Goal: Information Seeking & Learning: Compare options

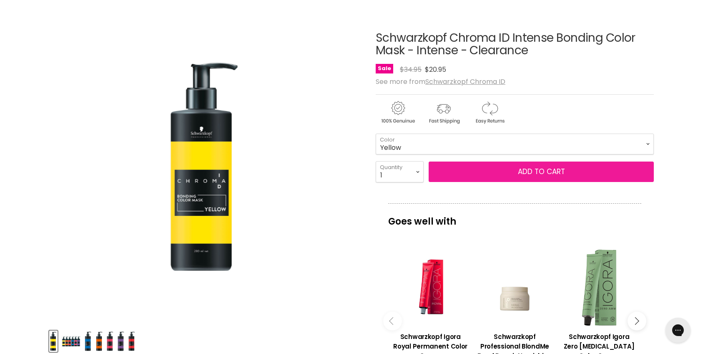
click at [480, 171] on button "Add to cart" at bounding box center [541, 171] width 225 height 21
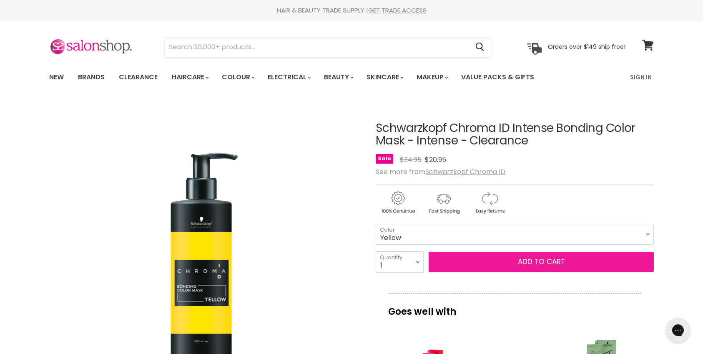
click at [538, 258] on span "Add to cart" at bounding box center [541, 261] width 47 height 10
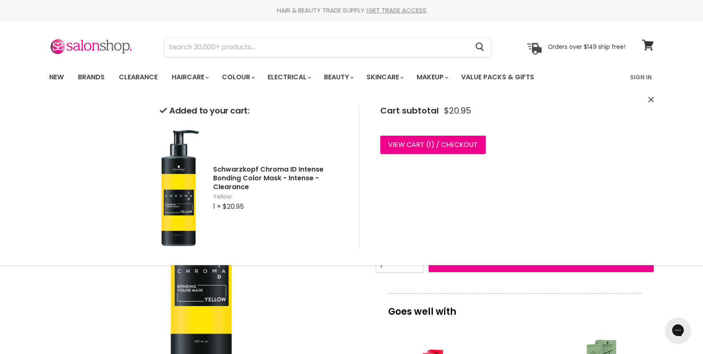
click at [322, 304] on div "Click or scroll to zoom Tap or pinch to zoom" at bounding box center [204, 256] width 311 height 311
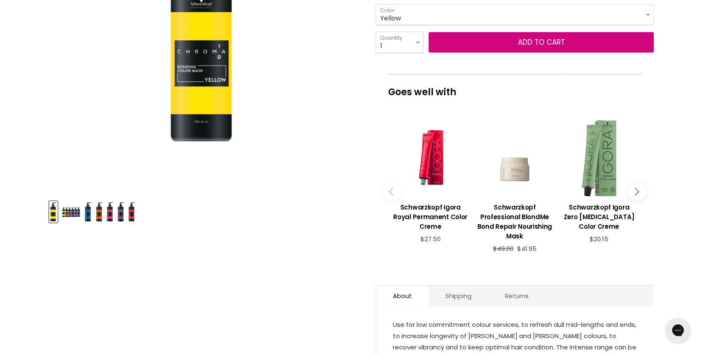
scroll to position [267, 0]
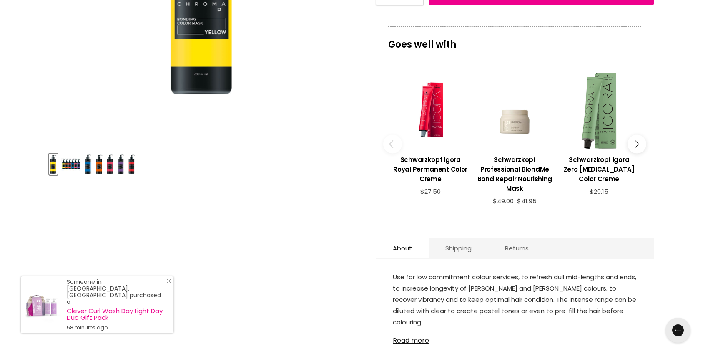
click at [110, 171] on img "Product thumbnails" at bounding box center [110, 164] width 7 height 20
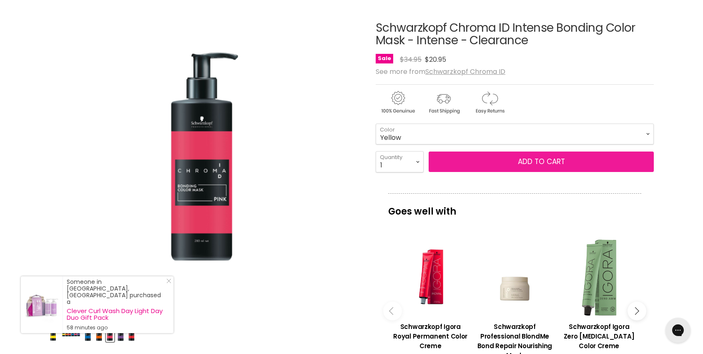
scroll to position [93, 0]
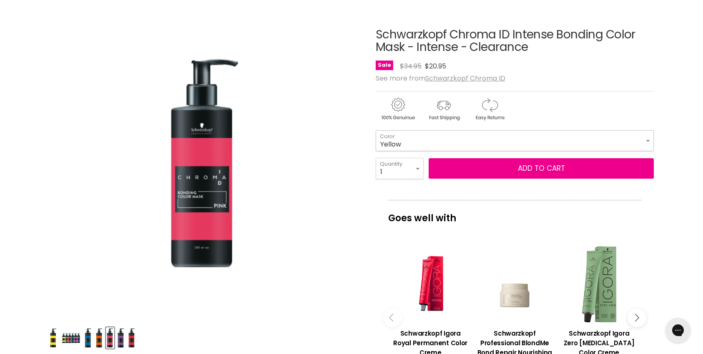
click at [439, 136] on select "Yellow" at bounding box center [515, 140] width 278 height 21
click at [648, 141] on select "Yellow" at bounding box center [515, 140] width 278 height 21
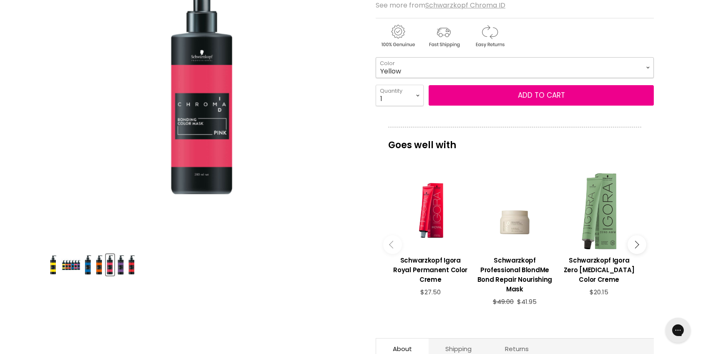
scroll to position [167, 0]
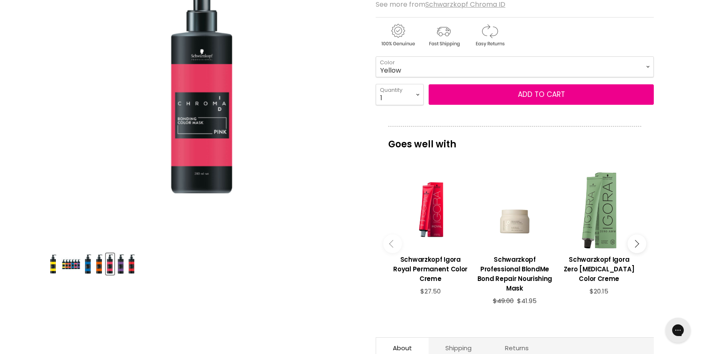
click at [98, 265] on img "Product thumbnails" at bounding box center [99, 264] width 7 height 20
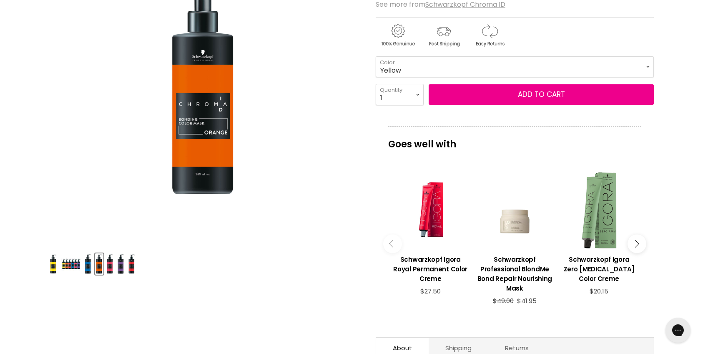
click at [98, 265] on img "Product thumbnails" at bounding box center [99, 264] width 7 height 20
click at [216, 63] on img "Schwarzkopf Chroma ID Intense Bonding Color Mask - Intense - Clearance image. C…" at bounding box center [204, 89] width 75 height 214
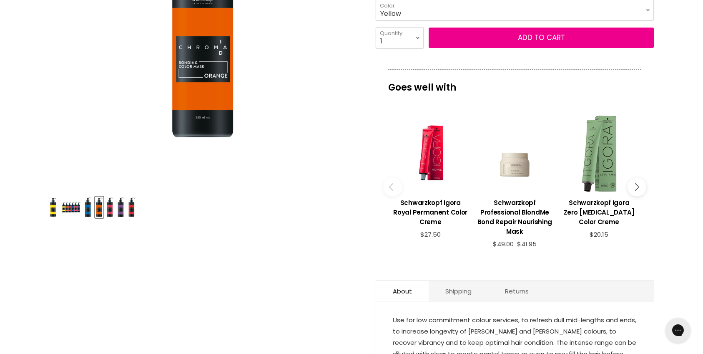
scroll to position [0, 0]
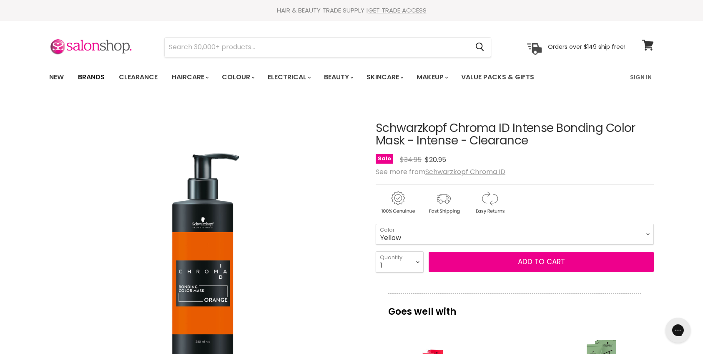
click at [94, 76] on link "Brands" at bounding box center [91, 77] width 39 height 18
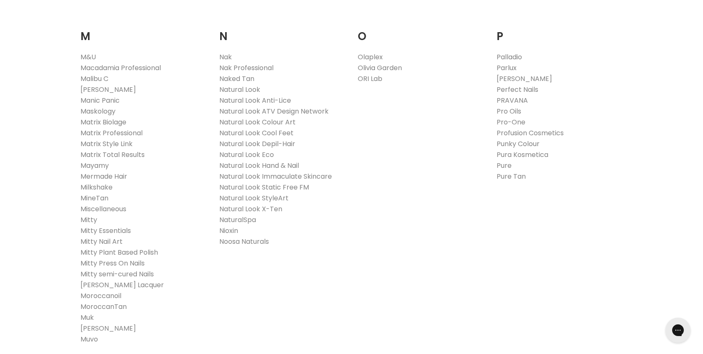
scroll to position [1193, 0]
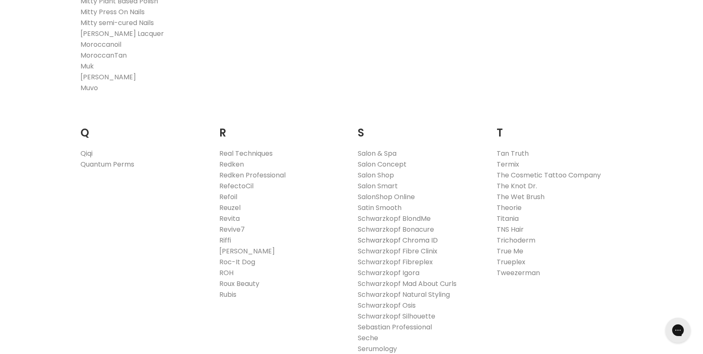
click at [427, 239] on link "Schwarzkopf Chroma ID" at bounding box center [398, 240] width 80 height 10
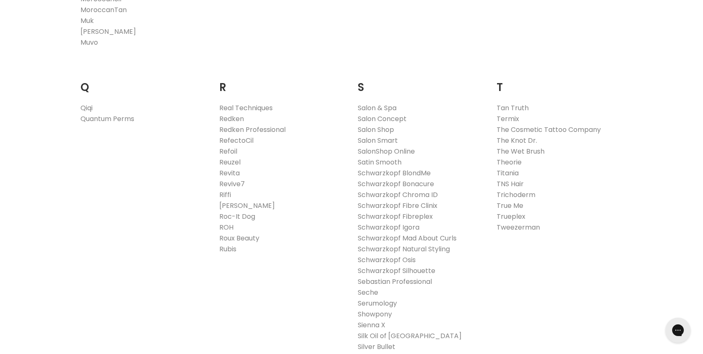
scroll to position [1246, 0]
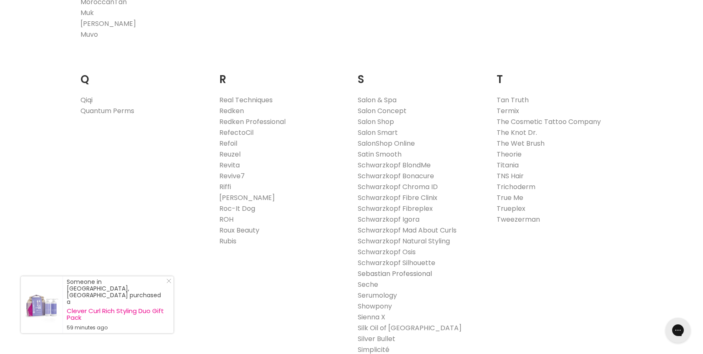
click at [419, 272] on link "Sebastian Professional" at bounding box center [395, 274] width 74 height 10
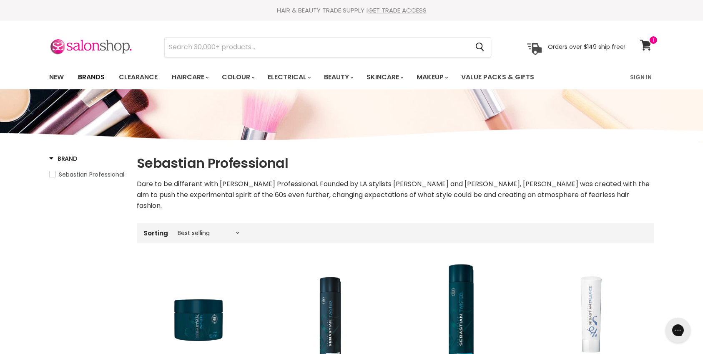
click at [89, 75] on link "Brands" at bounding box center [91, 77] width 39 height 18
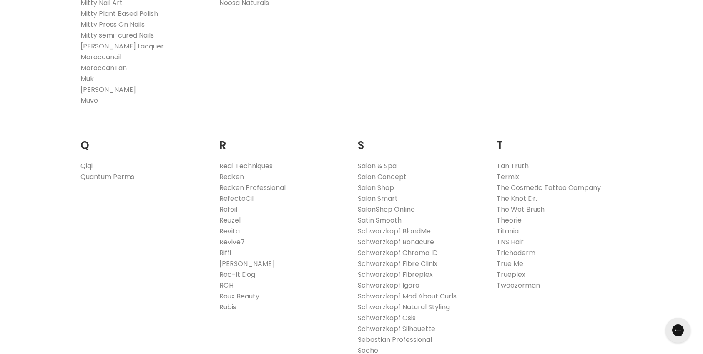
scroll to position [1235, 0]
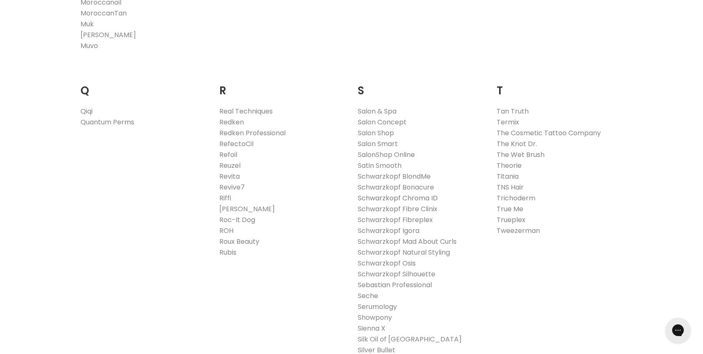
click at [426, 197] on link "Schwarzkopf Chroma ID" at bounding box center [398, 198] width 80 height 10
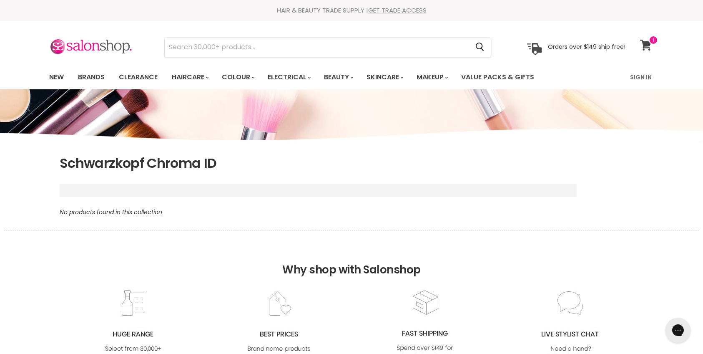
click at [653, 41] on span at bounding box center [653, 39] width 9 height 9
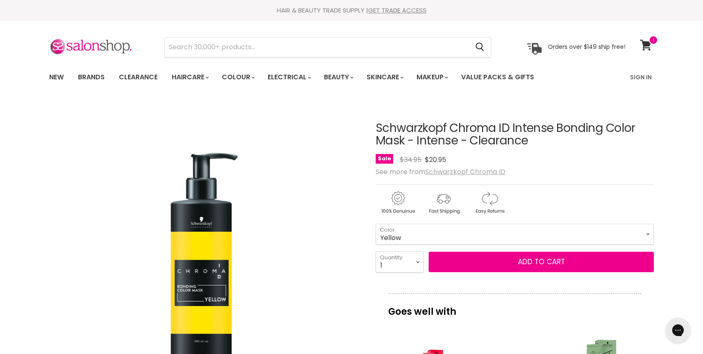
click at [480, 174] on u "Schwarzkopf Chroma ID" at bounding box center [465, 172] width 80 height 10
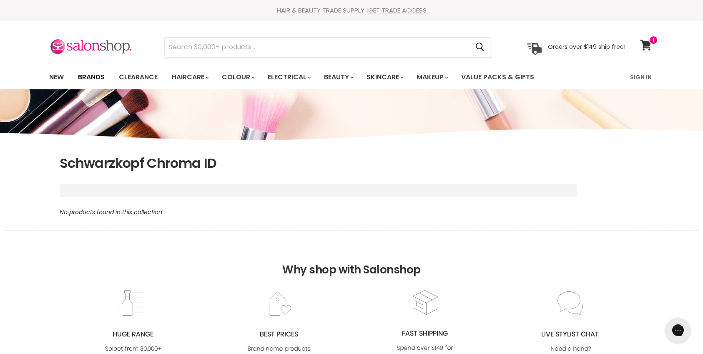
click at [95, 79] on link "Brands" at bounding box center [91, 77] width 39 height 18
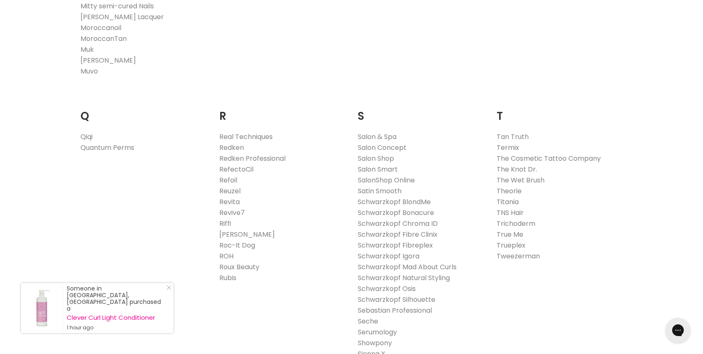
scroll to position [1210, 0]
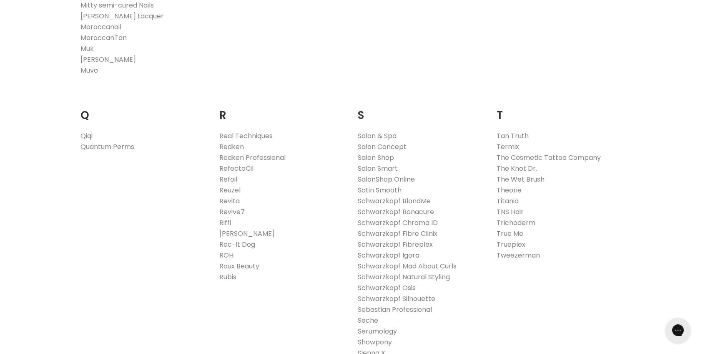
click at [372, 256] on link "Schwarzkopf Igora" at bounding box center [389, 255] width 62 height 10
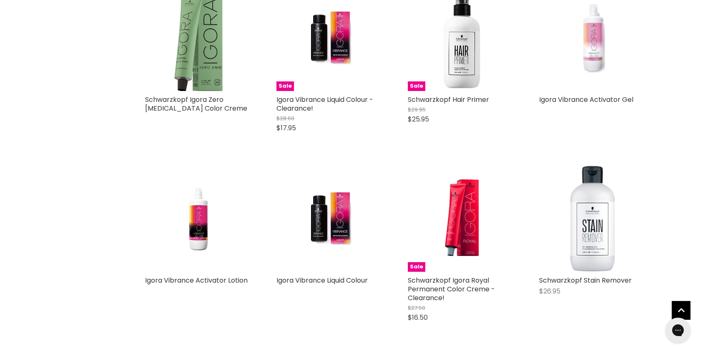
scroll to position [364, 0]
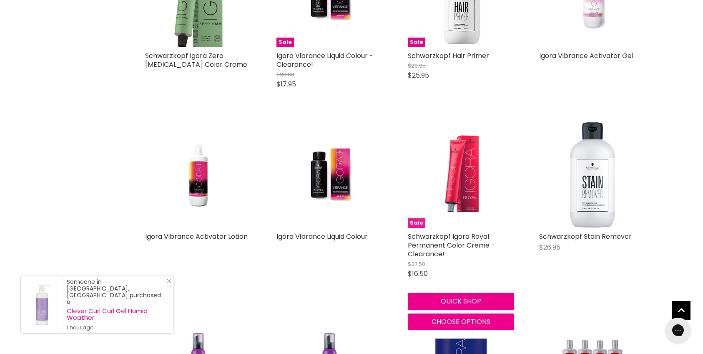
click at [464, 185] on img "Main content" at bounding box center [461, 174] width 70 height 106
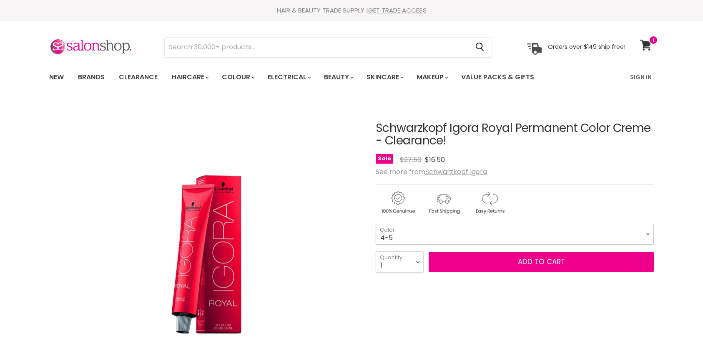
click at [394, 232] on select "4-5 4-65 5-26 5-5 5-68 6-28 7-17 8-29 9-65 12-4 4-05 Absolutes Age Blend 4-50 A…" at bounding box center [515, 233] width 278 height 21
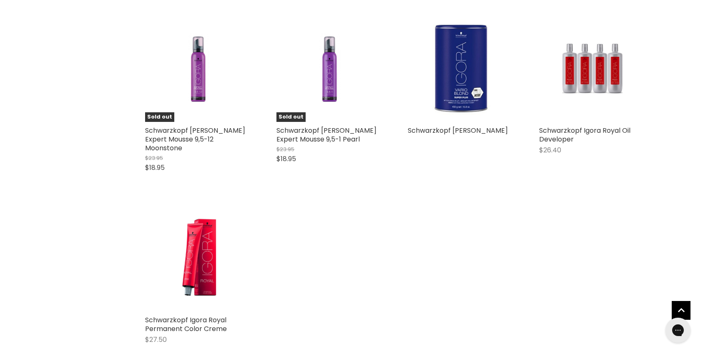
scroll to position [820, 0]
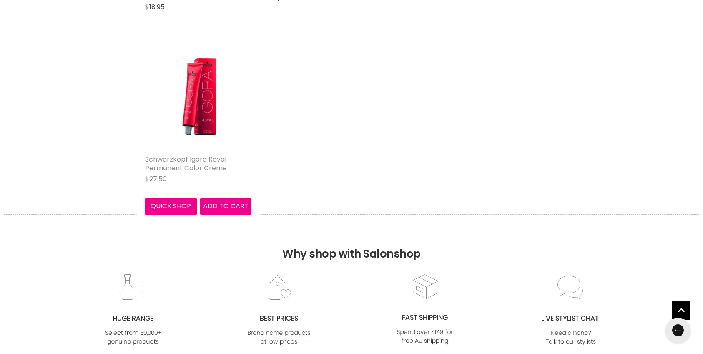
click at [203, 163] on link "Schwarzkopf Igora Royal Permanent Color Creme" at bounding box center [186, 163] width 82 height 18
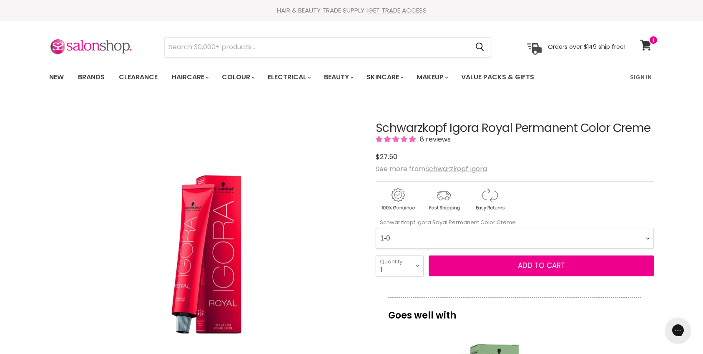
click at [413, 237] on Creme-0-0 "1-0 1-1 3-0 3-65 3-68 4-0 4-5 4-6 4-63 4-65 4-65 4-65 4-68 4-88 4-99 5-0 5-00 5…" at bounding box center [515, 238] width 278 height 21
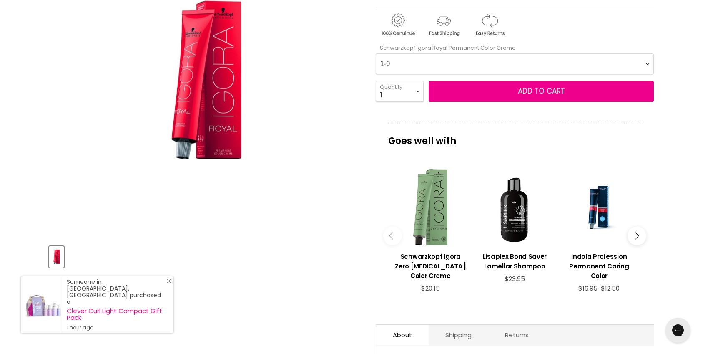
scroll to position [198, 0]
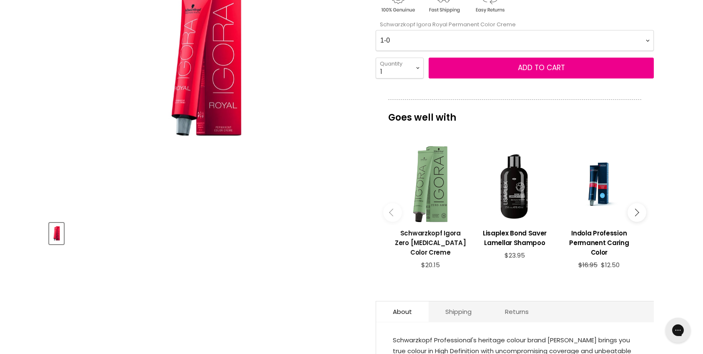
click at [444, 231] on h3 "Schwarzkopf Igora Zero [MEDICAL_DATA] Color Creme" at bounding box center [430, 242] width 76 height 29
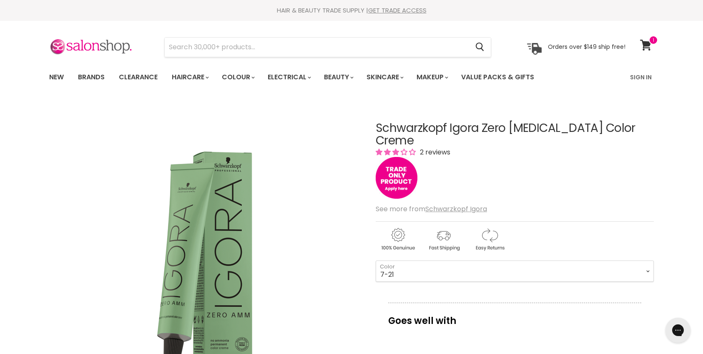
click at [376, 260] on select "1-0 3-0 4-0 4-6 4-68 4-99 5-0 5-00 5-1 5-21 5-60 5-88 6-0 6-23 6-46" at bounding box center [515, 270] width 278 height 21
select select "7-21"
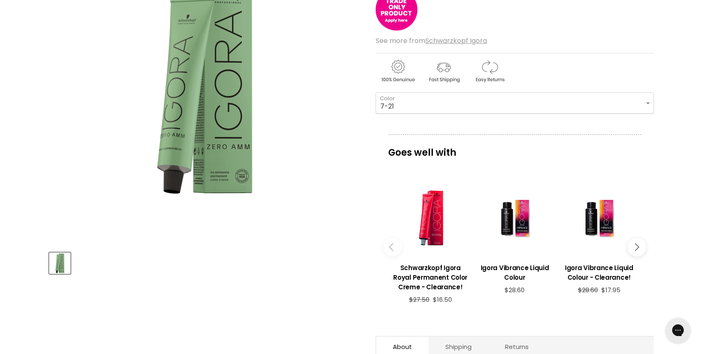
scroll to position [335, 0]
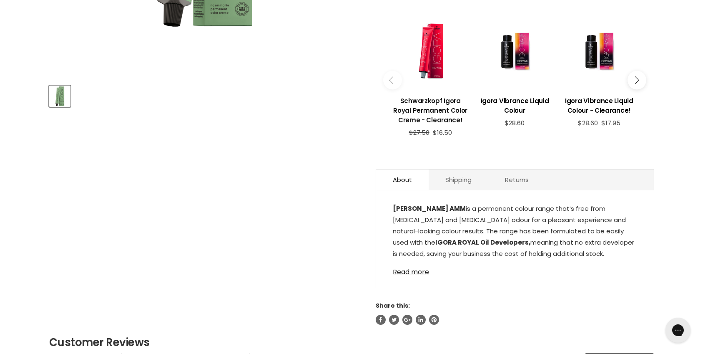
click at [426, 96] on h3 "Schwarzkopf Igora Royal Permanent Color Creme - Clearance!" at bounding box center [430, 110] width 76 height 29
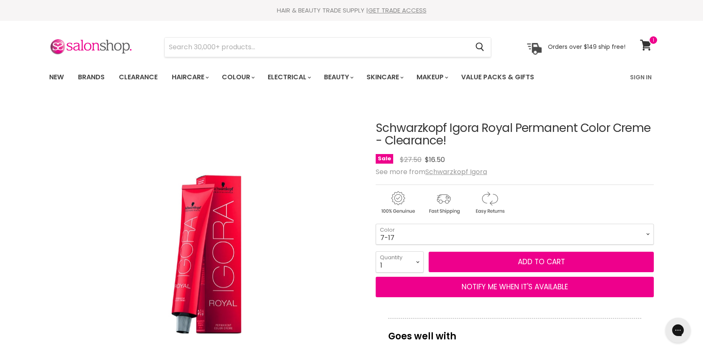
click at [376, 223] on select "4-5 4-65 5-26 5-5 5-68 6-28 7-17 8-29 9-65 12-4 4-05 Absolutes Age Blend 4-50 A…" at bounding box center [515, 233] width 278 height 21
select select "7-17"
click at [150, 78] on link "Clearance" at bounding box center [138, 77] width 51 height 18
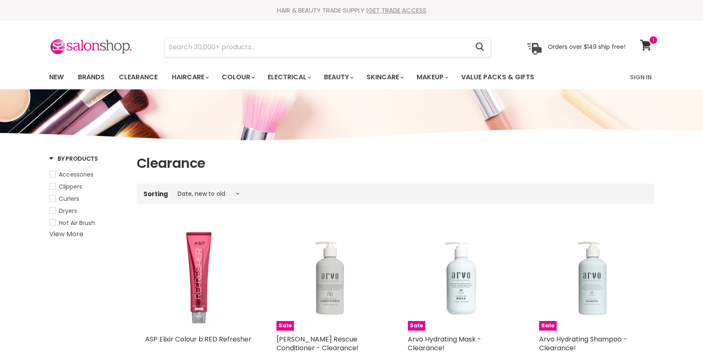
select select "created-descending"
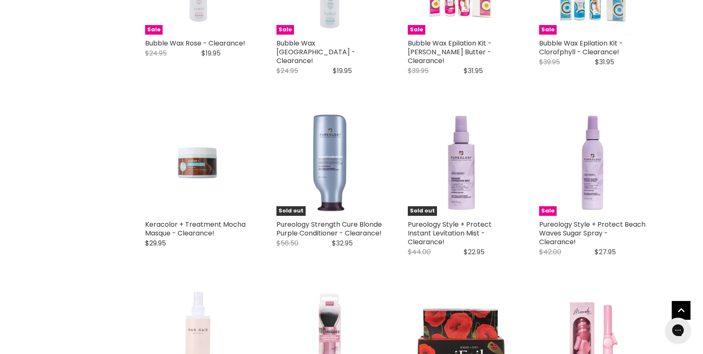
scroll to position [1780, 0]
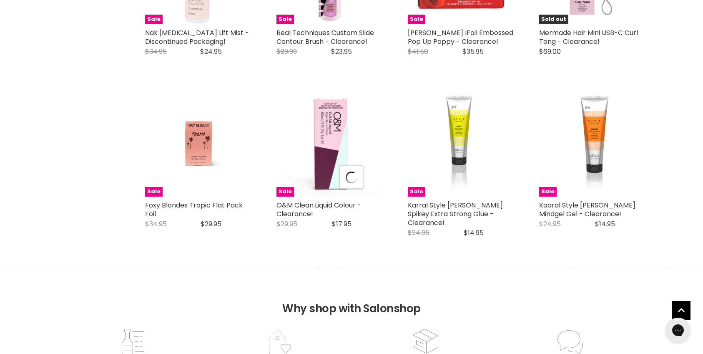
select select "created-descending"
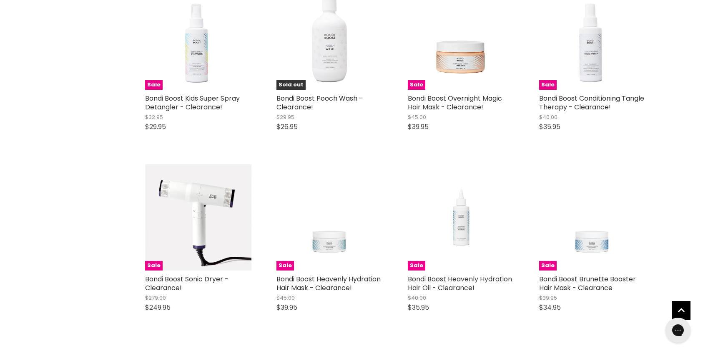
scroll to position [4052, 0]
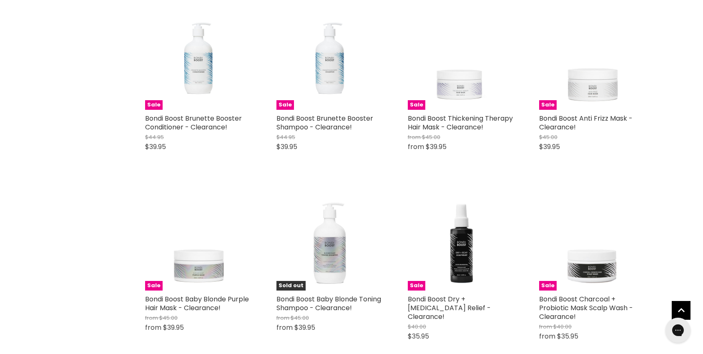
scroll to position [4351, 0]
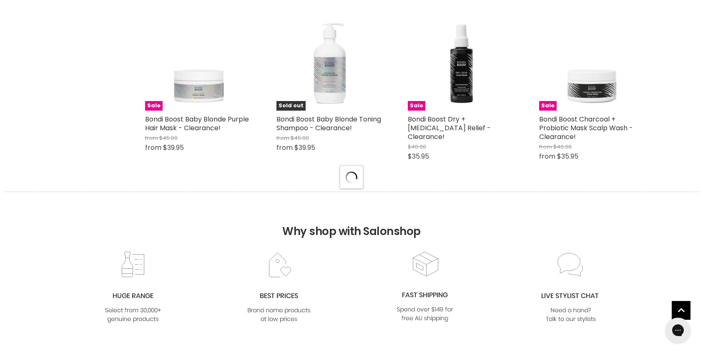
select select "created-descending"
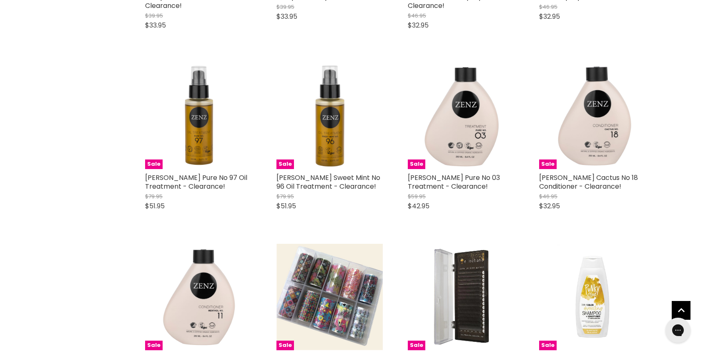
scroll to position [6296, 0]
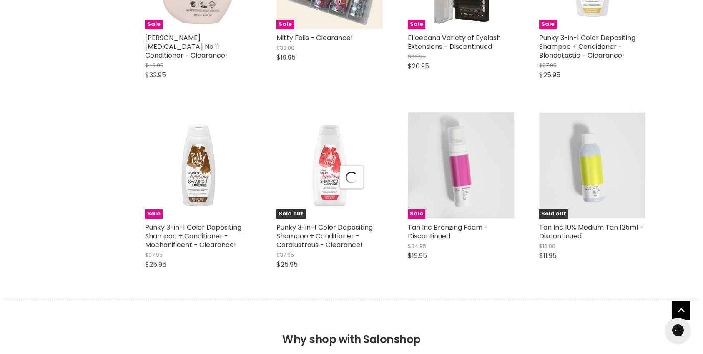
select select "created-descending"
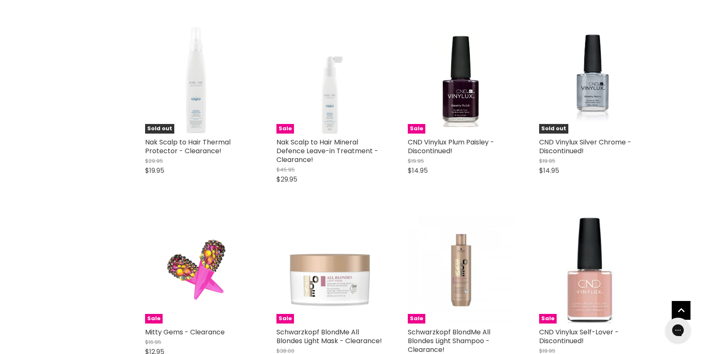
scroll to position [8428, 0]
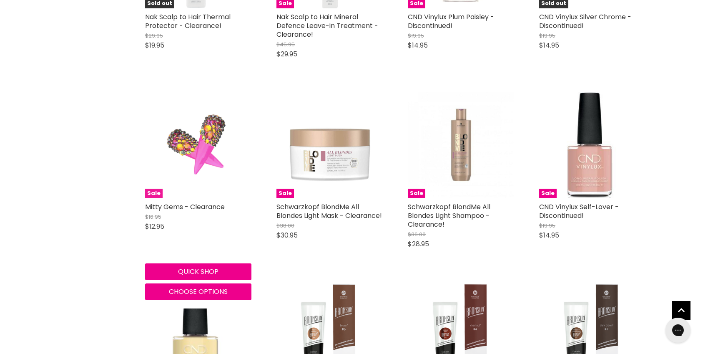
scroll to position [8676, 0]
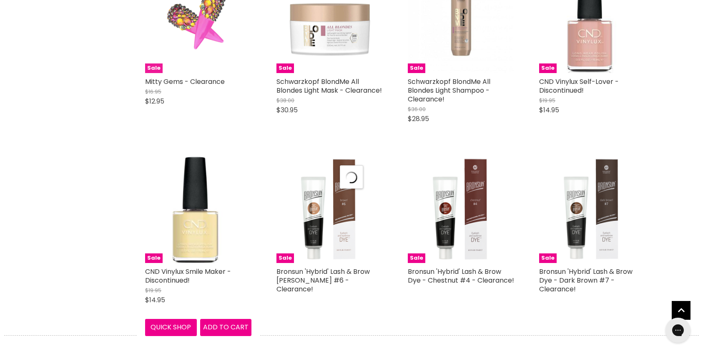
select select "created-descending"
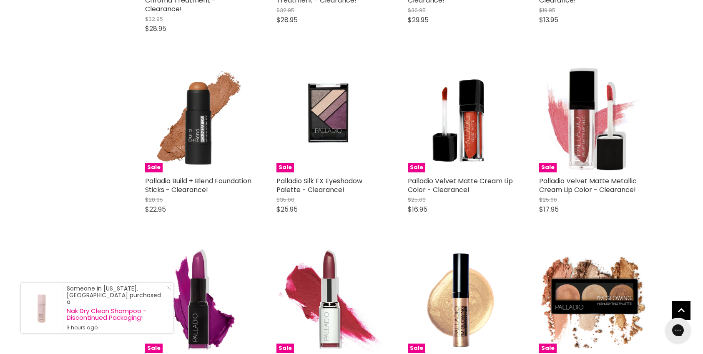
scroll to position [9883, 0]
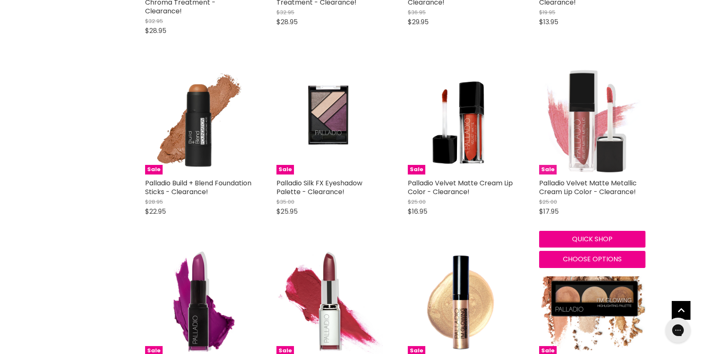
click at [595, 87] on img "Main content" at bounding box center [592, 121] width 106 height 106
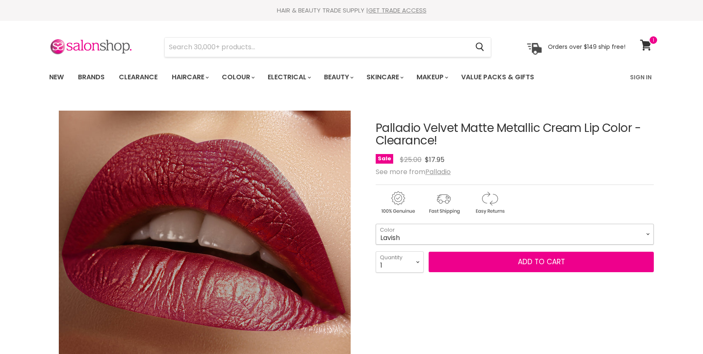
click at [402, 234] on select "Lavish Brilliant Gilded [GEOGRAPHIC_DATA] Opulent Posh Dazzle Sassy" at bounding box center [515, 233] width 278 height 21
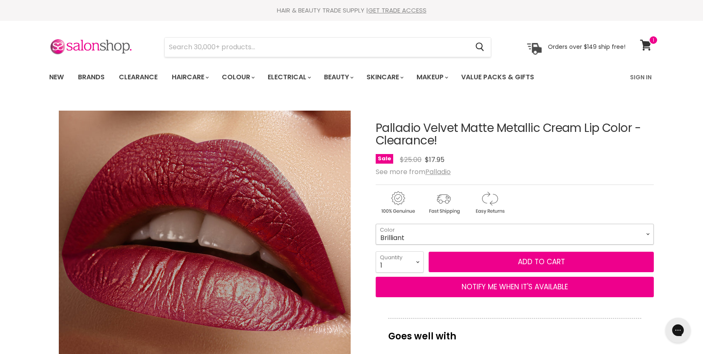
click at [376, 223] on select "Lavish Brilliant Gilded [GEOGRAPHIC_DATA] Opulent Posh Dazzle Sassy" at bounding box center [515, 233] width 278 height 21
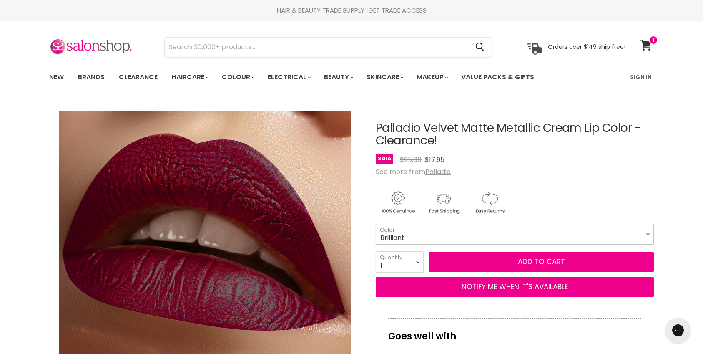
click at [403, 233] on select "Lavish Brilliant Gilded [GEOGRAPHIC_DATA] Opulent Posh Dazzle Sassy" at bounding box center [515, 233] width 278 height 21
click at [376, 223] on select "Lavish Brilliant Gilded [GEOGRAPHIC_DATA] Opulent Posh Dazzle Sassy" at bounding box center [515, 233] width 278 height 21
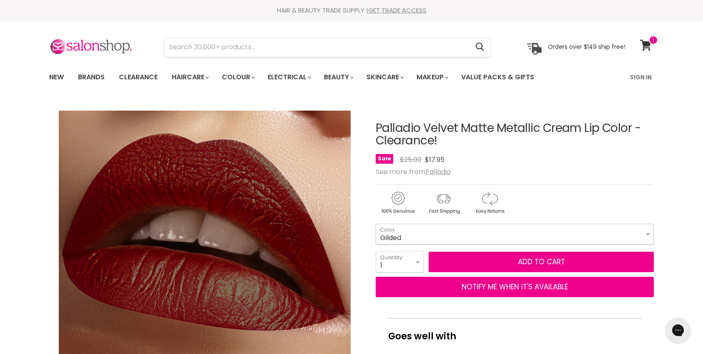
click at [406, 235] on select "Lavish Brilliant Gilded [GEOGRAPHIC_DATA] Opulent Posh Dazzle Sassy" at bounding box center [515, 233] width 278 height 21
click at [376, 223] on select "Lavish Brilliant Gilded [GEOGRAPHIC_DATA] Opulent Posh Dazzle Sassy" at bounding box center [515, 233] width 278 height 21
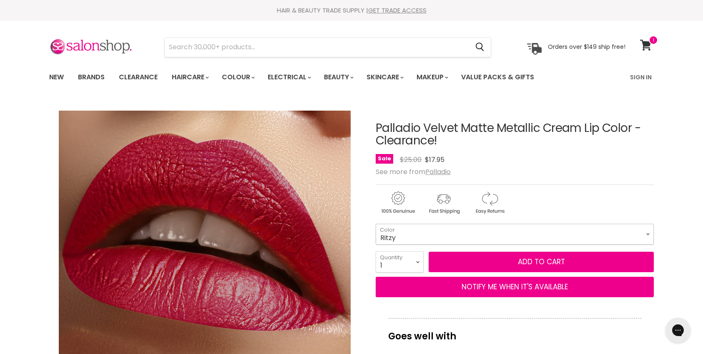
click at [407, 234] on select "Lavish Brilliant Gilded [GEOGRAPHIC_DATA] Opulent Posh Dazzle Sassy" at bounding box center [515, 233] width 278 height 21
click at [376, 223] on select "Lavish Brilliant Gilded Ritzy Opulent Posh Dazzle Sassy" at bounding box center [515, 233] width 278 height 21
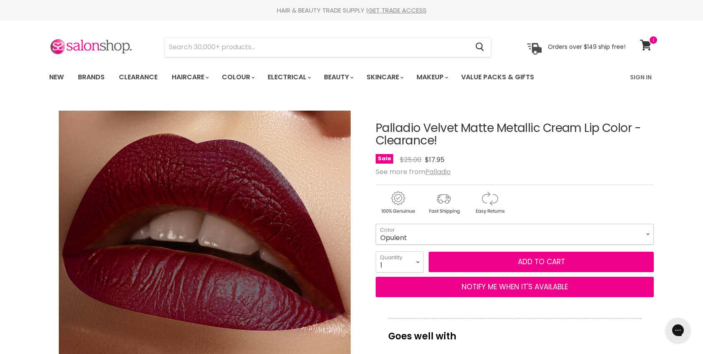
click at [409, 241] on select "Lavish Brilliant Gilded Ritzy Opulent Posh Dazzle Sassy" at bounding box center [515, 233] width 278 height 21
click at [376, 223] on select "Lavish Brilliant Gilded Ritzy Opulent Posh Dazzle Sassy" at bounding box center [515, 233] width 278 height 21
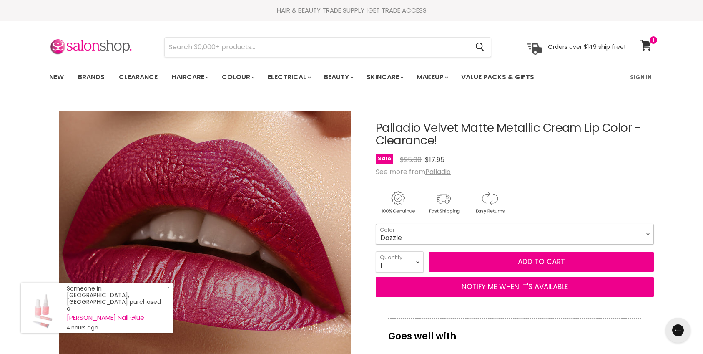
click at [410, 234] on select "Lavish Brilliant Gilded Ritzy Opulent Posh Dazzle Sassy" at bounding box center [515, 233] width 278 height 21
click at [376, 223] on select "Lavish Brilliant Gilded Ritzy Opulent Posh Dazzle Sassy" at bounding box center [515, 233] width 278 height 21
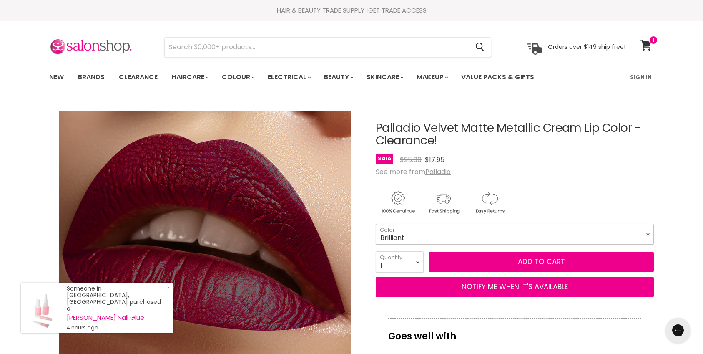
click at [418, 240] on select "Lavish Brilliant Gilded Ritzy Opulent Posh Dazzle Sassy" at bounding box center [515, 233] width 278 height 21
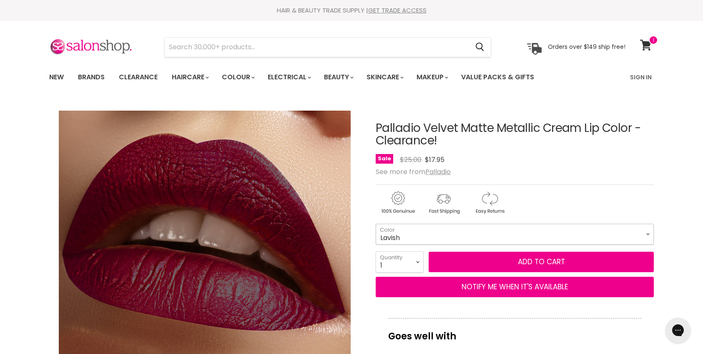
click at [376, 223] on select "Lavish Brilliant Gilded Ritzy Opulent Posh Dazzle Sassy" at bounding box center [515, 233] width 278 height 21
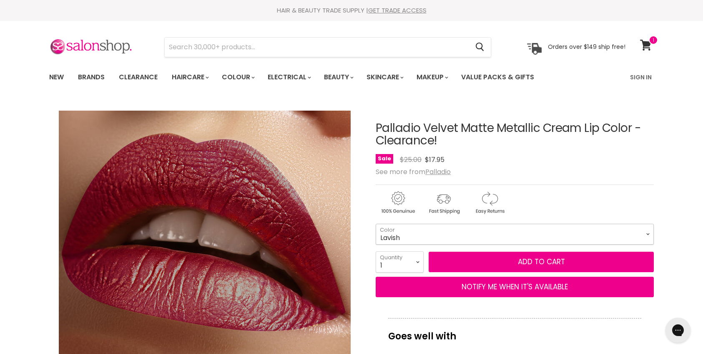
click at [418, 239] on select "Lavish Brilliant Gilded Ritzy Opulent Posh Dazzle Sassy" at bounding box center [515, 233] width 278 height 21
click at [376, 223] on select "Lavish Brilliant Gilded Ritzy Opulent Posh Dazzle Sassy" at bounding box center [515, 233] width 278 height 21
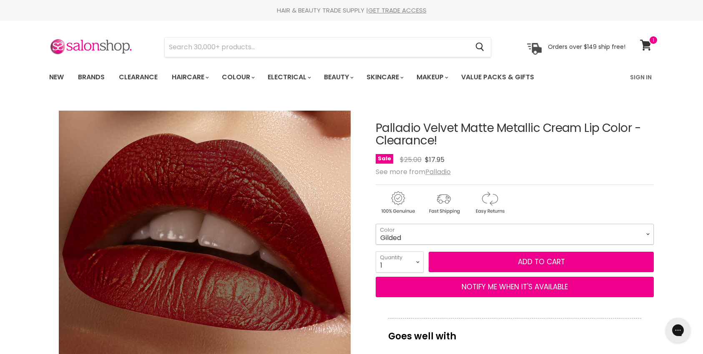
click at [415, 230] on select "Lavish Brilliant Gilded Ritzy Opulent Posh Dazzle Sassy" at bounding box center [515, 233] width 278 height 21
click at [376, 223] on select "Lavish Brilliant Gilded Ritzy Opulent Posh Dazzle Sassy" at bounding box center [515, 233] width 278 height 21
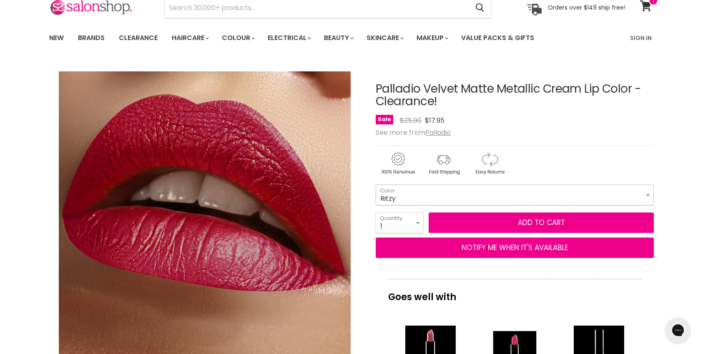
scroll to position [43, 0]
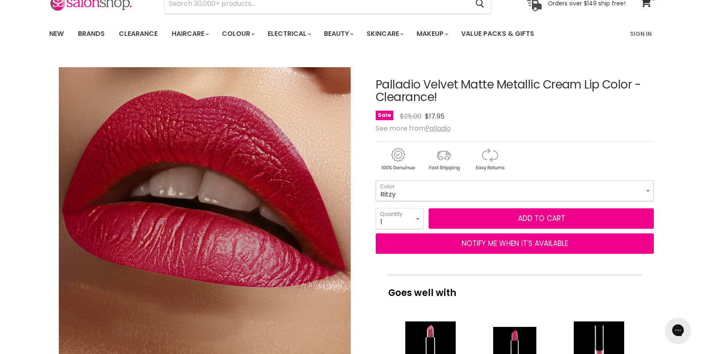
click at [397, 188] on select "Lavish Brilliant Gilded Ritzy Opulent Posh Dazzle Sassy" at bounding box center [515, 190] width 278 height 21
click at [376, 180] on select "Lavish Brilliant Gilded Ritzy Opulent Posh Dazzle Sassy" at bounding box center [515, 190] width 278 height 21
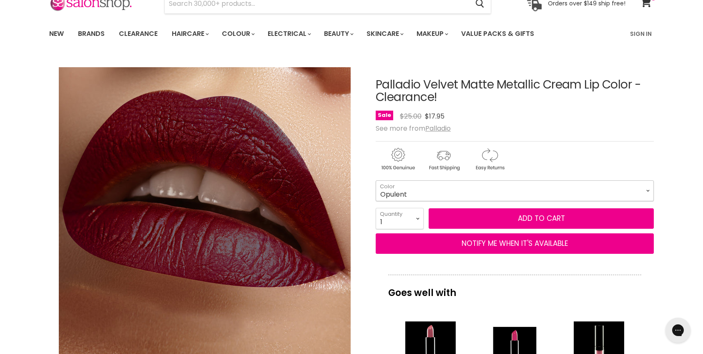
click at [403, 186] on select "Lavish Brilliant Gilded Ritzy Opulent Posh Dazzle Sassy" at bounding box center [515, 190] width 278 height 21
click at [376, 180] on select "Lavish Brilliant Gilded Ritzy Opulent Posh Dazzle Sassy" at bounding box center [515, 190] width 278 height 21
select select "Gilded"
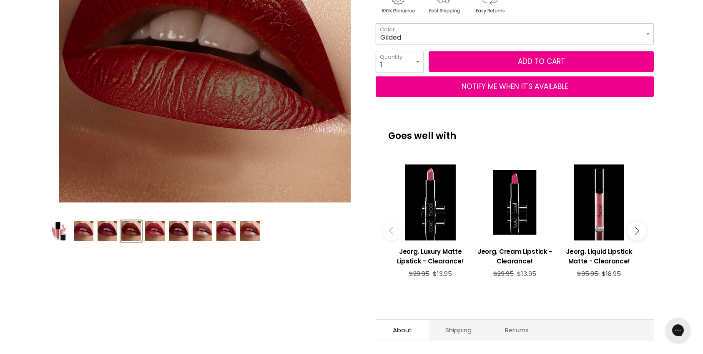
scroll to position [344, 0]
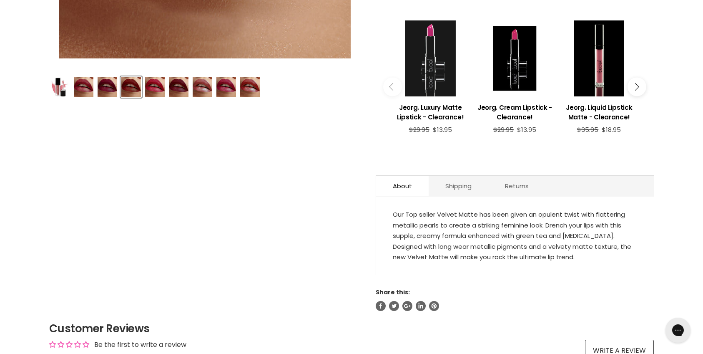
click at [429, 45] on div "View product:Jeorg. Luxury Matte Lipstick - Clearance!" at bounding box center [430, 58] width 76 height 76
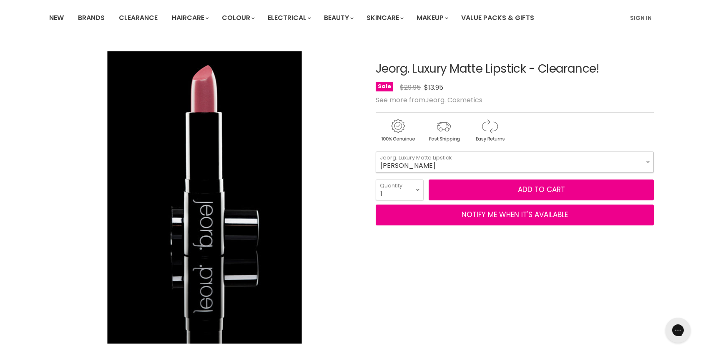
click at [424, 168] on select "[PERSON_NAME] [PERSON_NAME] [PERSON_NAME] [PERSON_NAME] Sunset [GEOGRAPHIC_DATA…" at bounding box center [515, 161] width 278 height 21
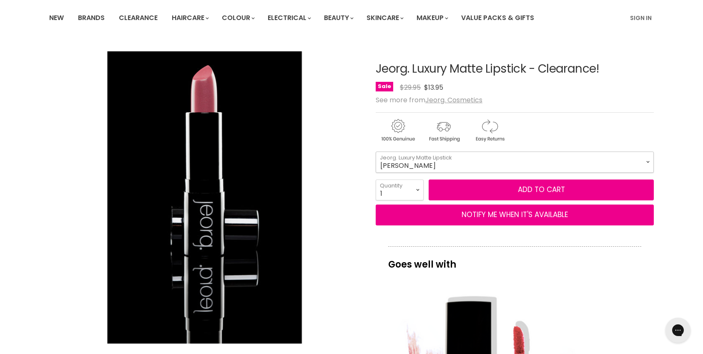
click at [376, 151] on select "[PERSON_NAME] [PERSON_NAME] [PERSON_NAME] [PERSON_NAME] Sunset [GEOGRAPHIC_DATA…" at bounding box center [515, 161] width 278 height 21
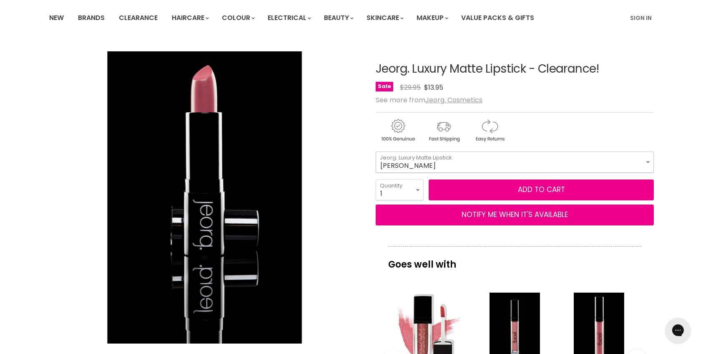
click at [409, 156] on select "[PERSON_NAME] [PERSON_NAME] [PERSON_NAME] [PERSON_NAME] Sunset [GEOGRAPHIC_DATA…" at bounding box center [515, 161] width 278 height 21
click at [376, 151] on select "[PERSON_NAME] [PERSON_NAME] [PERSON_NAME] [PERSON_NAME] Sunset [GEOGRAPHIC_DATA…" at bounding box center [515, 161] width 278 height 21
click at [410, 165] on select "[PERSON_NAME] [PERSON_NAME] [PERSON_NAME] [PERSON_NAME] Sunset [GEOGRAPHIC_DATA…" at bounding box center [515, 161] width 278 height 21
click at [376, 151] on select "Valentina Grace Gigi Carmen Angelina Marilyn Sunset Melrose Lola" at bounding box center [515, 161] width 278 height 21
click at [412, 163] on select "Valentina Grace Gigi Carmen Angelina Marilyn Sunset Melrose Lola" at bounding box center [515, 161] width 278 height 21
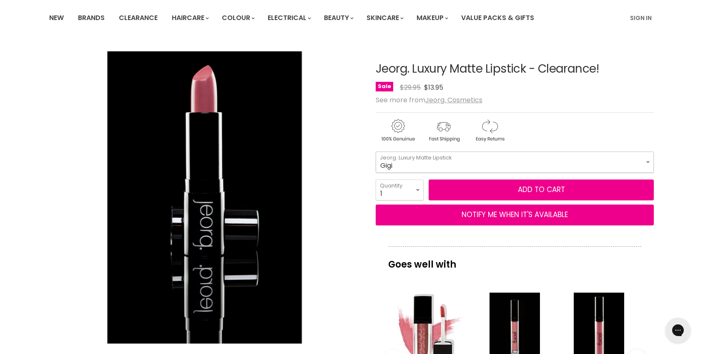
click at [376, 151] on select "Valentina Grace Gigi Carmen Angelina Marilyn Sunset Melrose Lola" at bounding box center [515, 161] width 278 height 21
select select "Angelina"
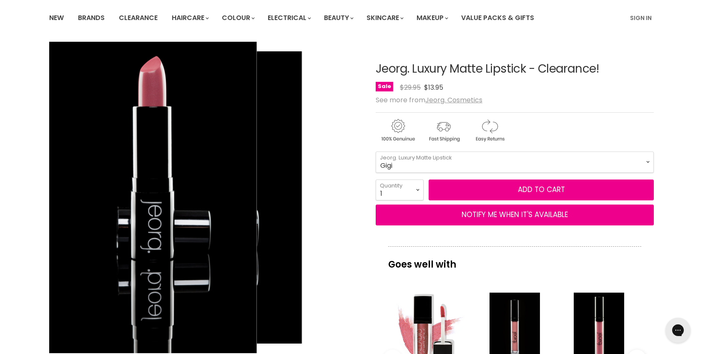
click at [343, 250] on div "Click or scroll to zoom Tap or pinch to zoom" at bounding box center [204, 197] width 311 height 311
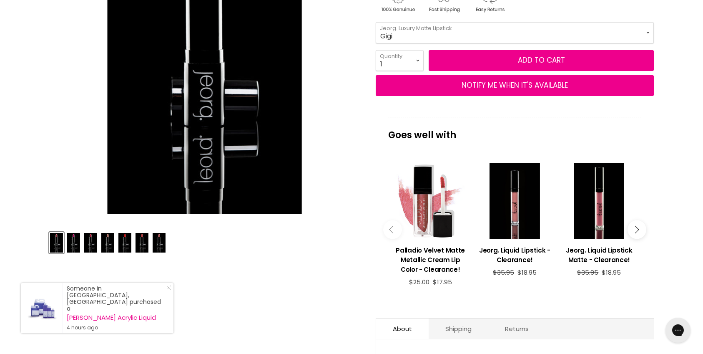
scroll to position [203, 0]
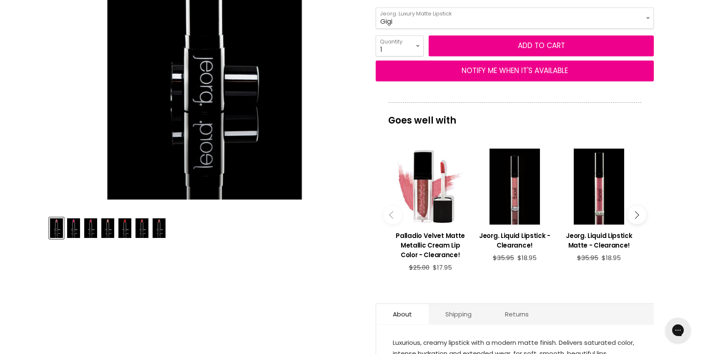
click at [77, 226] on img "Product thumbnails" at bounding box center [73, 228] width 13 height 20
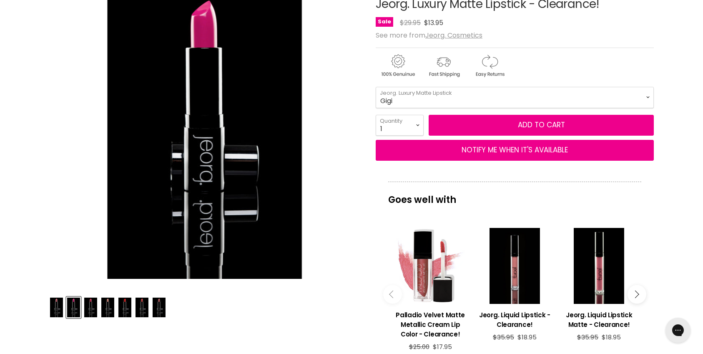
scroll to position [123, 0]
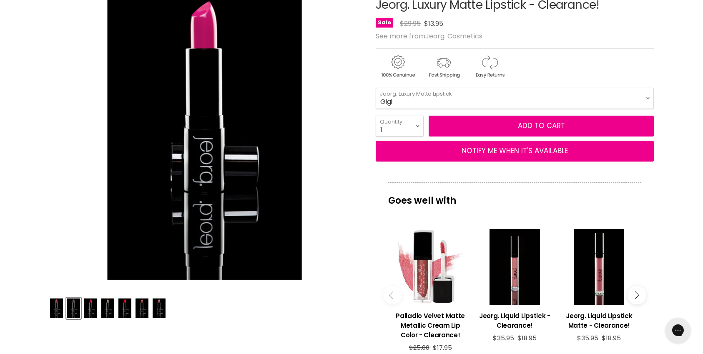
click at [91, 310] on img "Product thumbnails" at bounding box center [90, 308] width 13 height 20
click at [110, 310] on img "Product thumbnails" at bounding box center [107, 308] width 13 height 20
click at [126, 311] on img "Product thumbnails" at bounding box center [124, 308] width 13 height 20
click at [141, 310] on img "Product thumbnails" at bounding box center [142, 308] width 13 height 20
click at [161, 310] on img "Product thumbnails" at bounding box center [159, 308] width 13 height 20
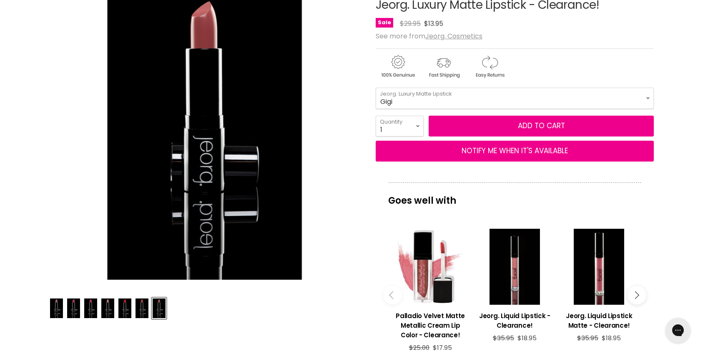
click at [58, 306] on img "Product thumbnails" at bounding box center [56, 308] width 13 height 20
click at [75, 306] on img "Product thumbnails" at bounding box center [73, 308] width 13 height 20
click at [59, 305] on img "Product thumbnails" at bounding box center [56, 308] width 13 height 20
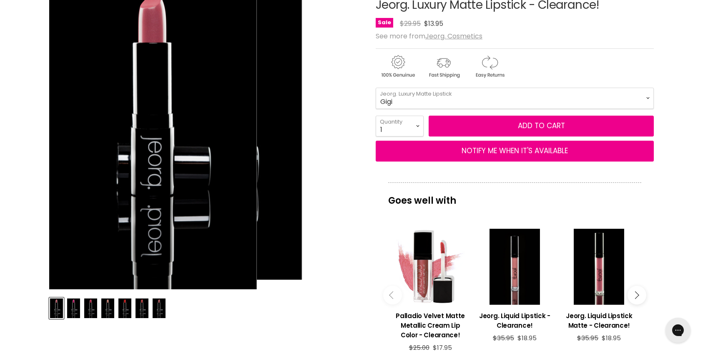
click at [156, 27] on img "Jeorg. Luxury Matte Lipstick - Clearance! image. Click or Scroll to Zoom." at bounding box center [153, 132] width 208 height 311
click at [328, 90] on div "Click or scroll to zoom Tap or pinch to zoom" at bounding box center [204, 133] width 311 height 311
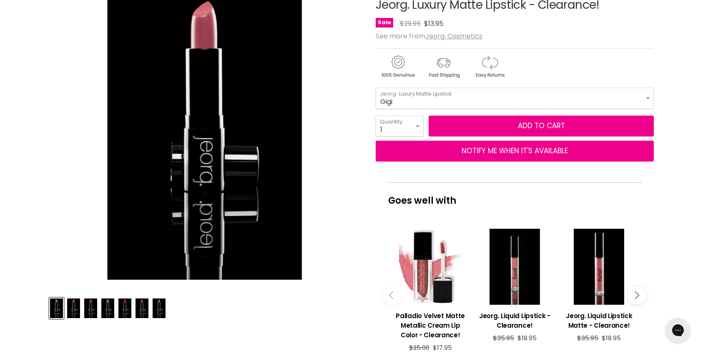
click at [634, 296] on icon "Main content" at bounding box center [635, 295] width 8 height 8
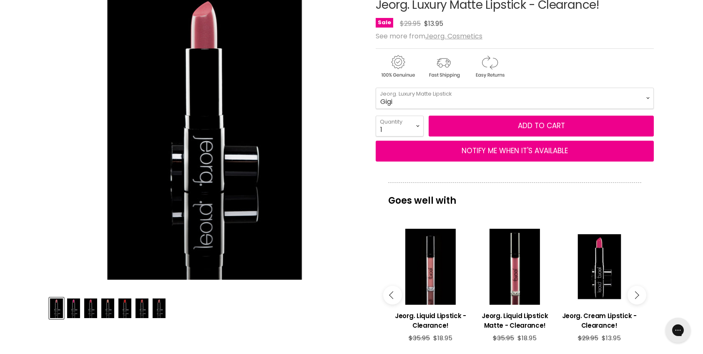
click at [634, 296] on icon "Main content" at bounding box center [635, 295] width 8 height 8
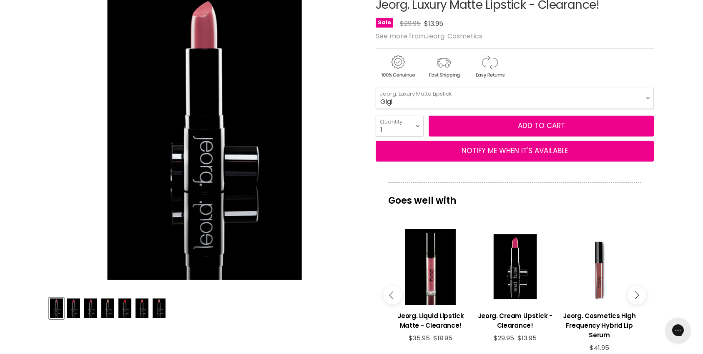
click at [634, 296] on icon "Main content" at bounding box center [635, 295] width 8 height 8
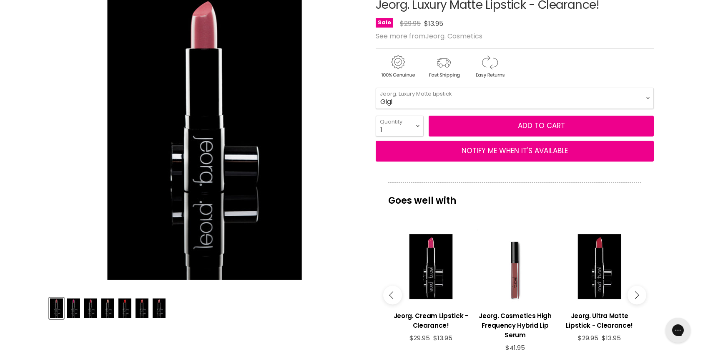
click at [634, 296] on icon "Main content" at bounding box center [635, 295] width 8 height 8
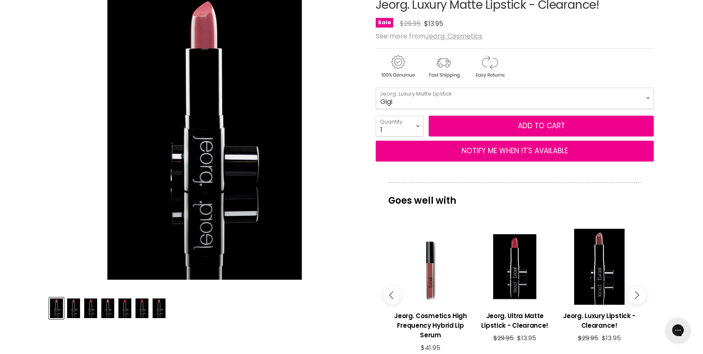
click at [634, 296] on icon "Main content" at bounding box center [635, 295] width 8 height 8
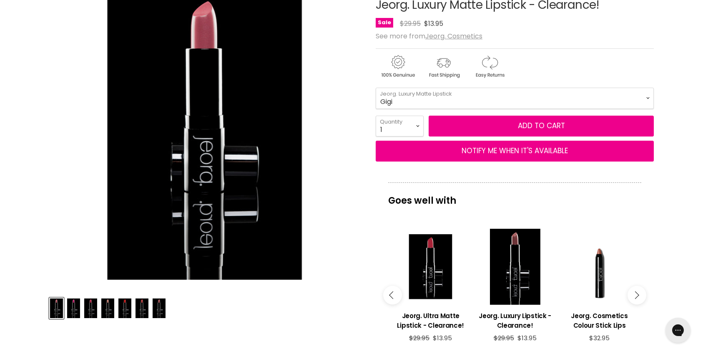
click at [634, 296] on icon "Main content" at bounding box center [635, 295] width 8 height 8
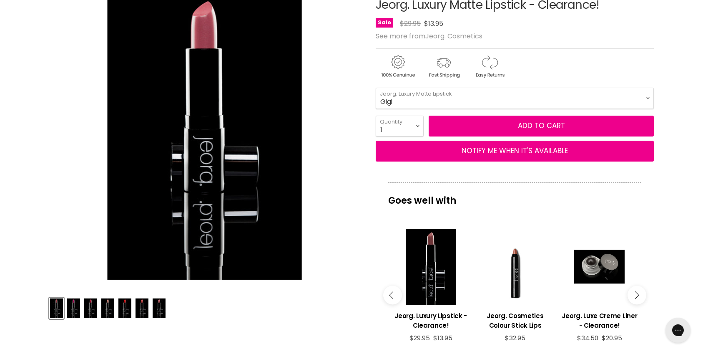
click at [634, 296] on icon "Main content" at bounding box center [635, 295] width 8 height 8
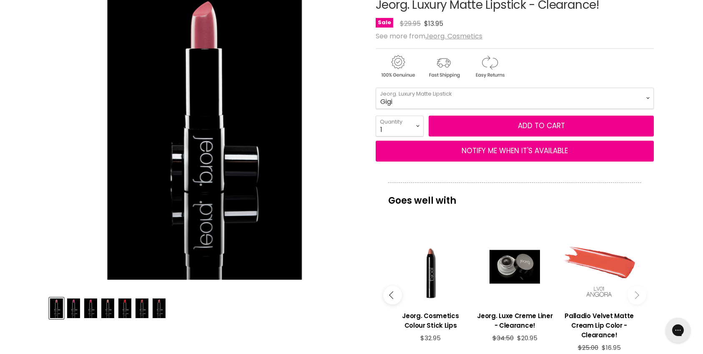
click at [593, 271] on div "Main content" at bounding box center [599, 266] width 76 height 76
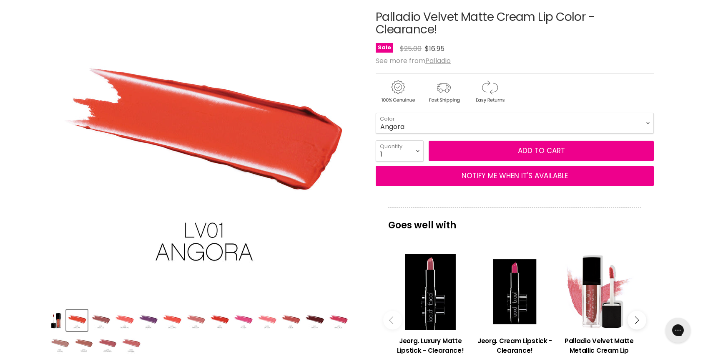
click at [99, 318] on img "Product thumbnails" at bounding box center [101, 320] width 20 height 20
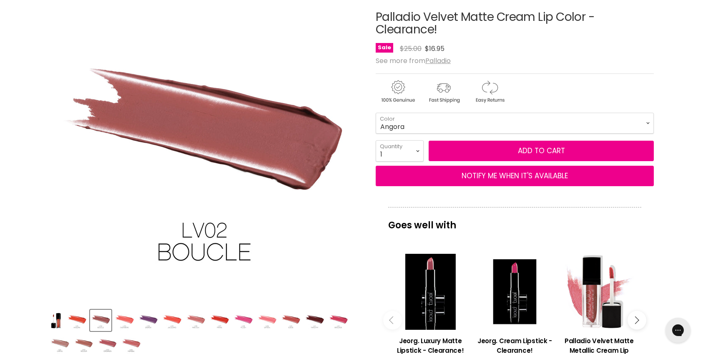
click at [126, 319] on img "Product thumbnails" at bounding box center [125, 320] width 20 height 20
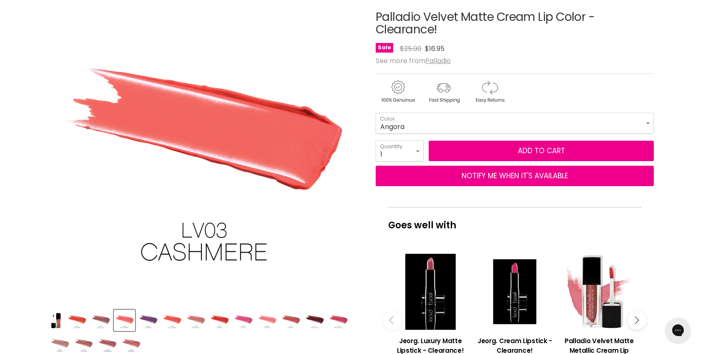
click at [144, 320] on img "Product thumbnails" at bounding box center [148, 320] width 20 height 20
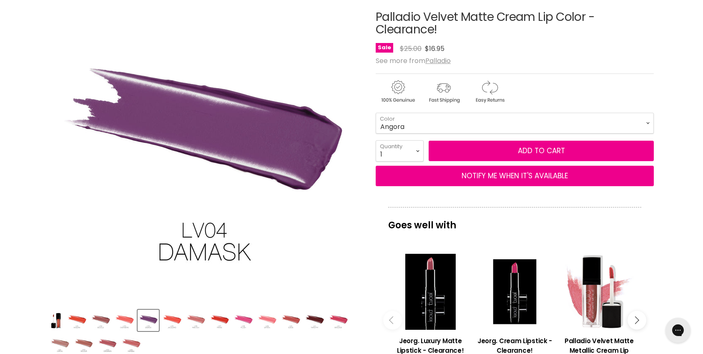
click at [170, 318] on img "Product thumbnails" at bounding box center [172, 320] width 20 height 20
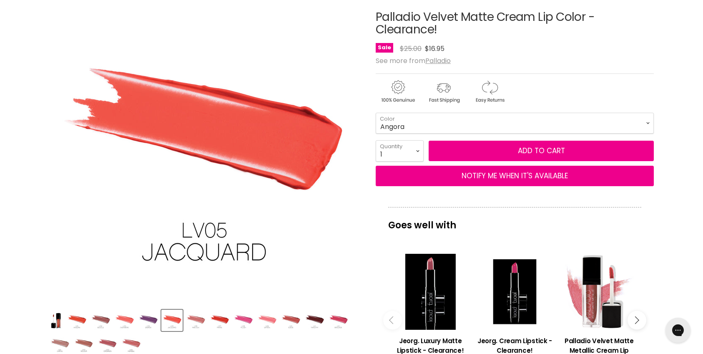
click at [196, 319] on img "Product thumbnails" at bounding box center [196, 320] width 20 height 20
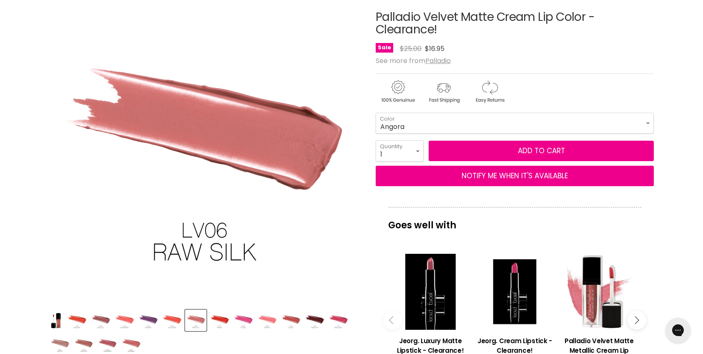
click at [220, 319] on img "Product thumbnails" at bounding box center [220, 320] width 20 height 20
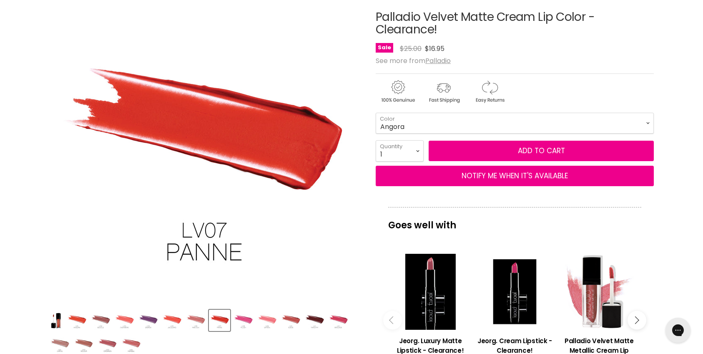
click at [244, 320] on img "Product thumbnails" at bounding box center [244, 320] width 20 height 20
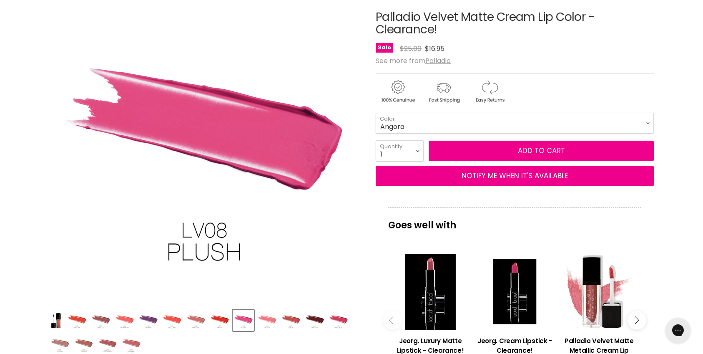
click at [267, 319] on img "Product thumbnails" at bounding box center [267, 320] width 20 height 20
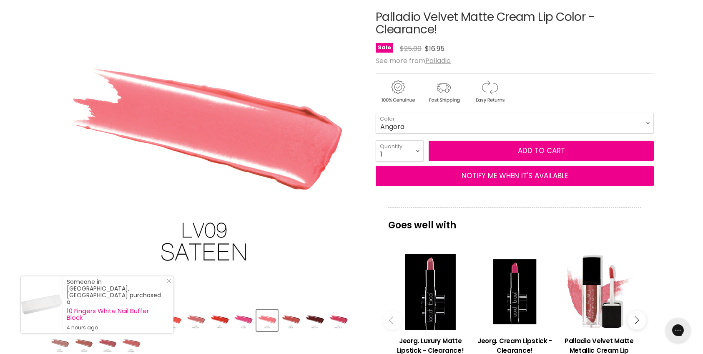
click at [290, 319] on img "Product thumbnails" at bounding box center [291, 320] width 20 height 20
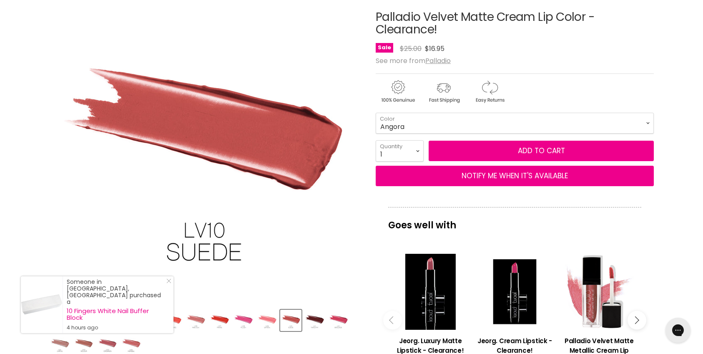
click at [318, 320] on img "Product thumbnails" at bounding box center [315, 320] width 20 height 20
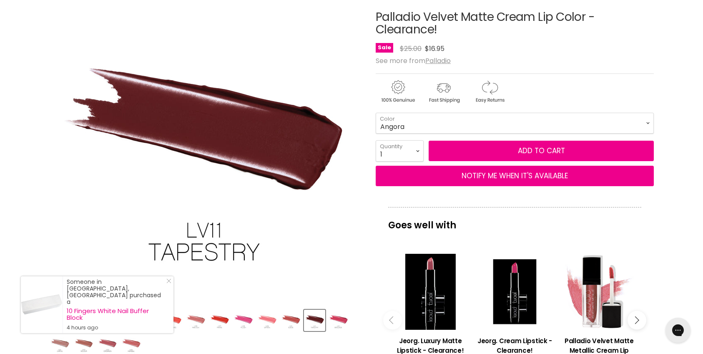
click at [339, 320] on img "Product thumbnails" at bounding box center [339, 320] width 20 height 20
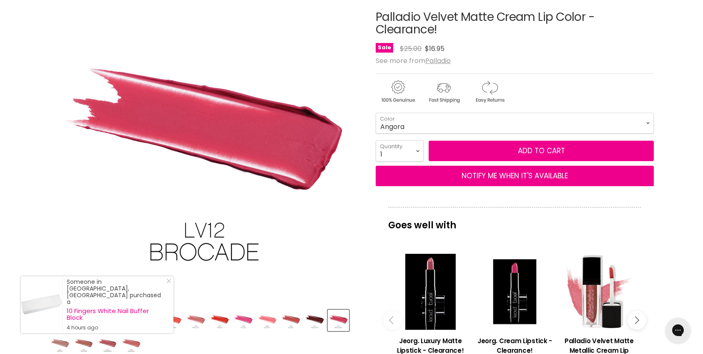
click at [133, 345] on img "Product thumbnails" at bounding box center [131, 344] width 20 height 20
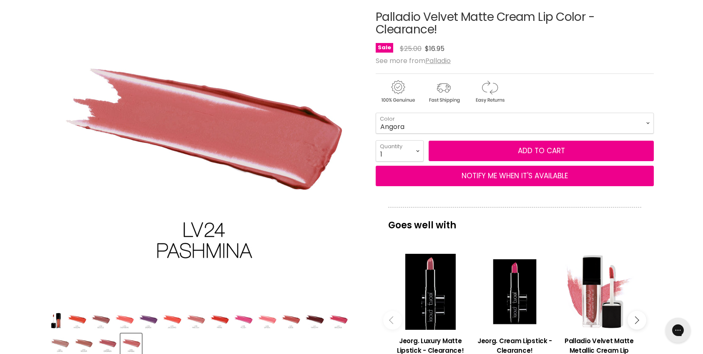
click at [112, 343] on img "Product thumbnails" at bounding box center [108, 344] width 20 height 20
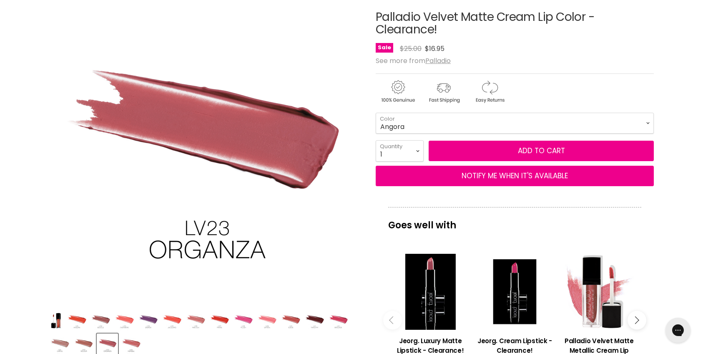
click at [82, 343] on img "Product thumbnails" at bounding box center [84, 344] width 20 height 20
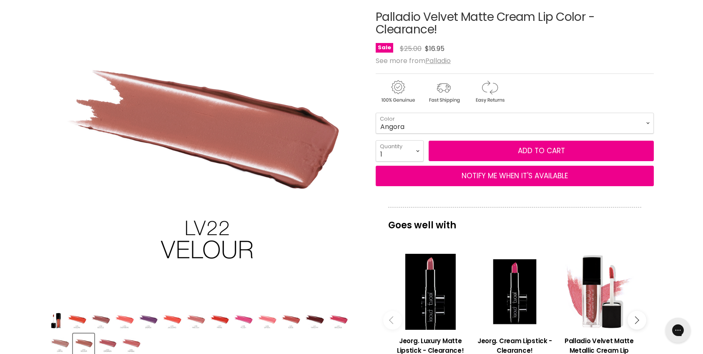
click at [58, 344] on img "Product thumbnails" at bounding box center [60, 344] width 20 height 20
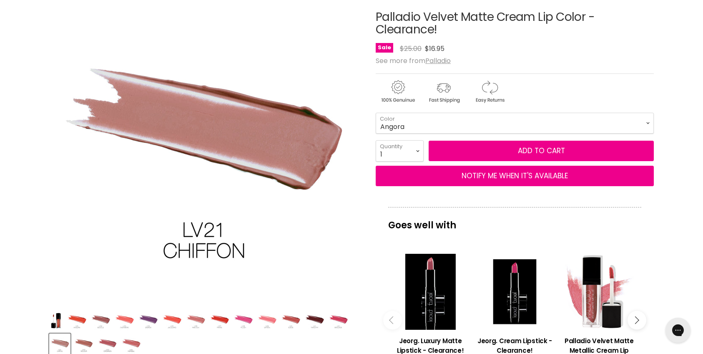
click at [134, 346] on img "Product thumbnails" at bounding box center [131, 344] width 20 height 20
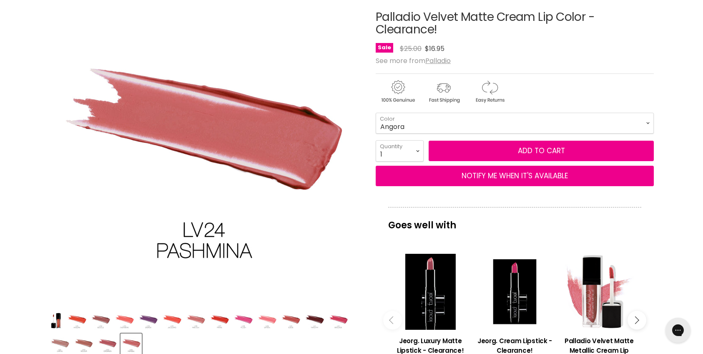
click at [79, 317] on img "Product thumbnails" at bounding box center [77, 320] width 20 height 20
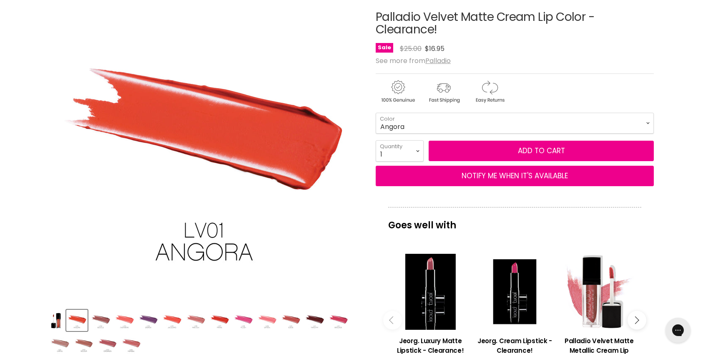
click at [97, 317] on img "Product thumbnails" at bounding box center [101, 320] width 20 height 20
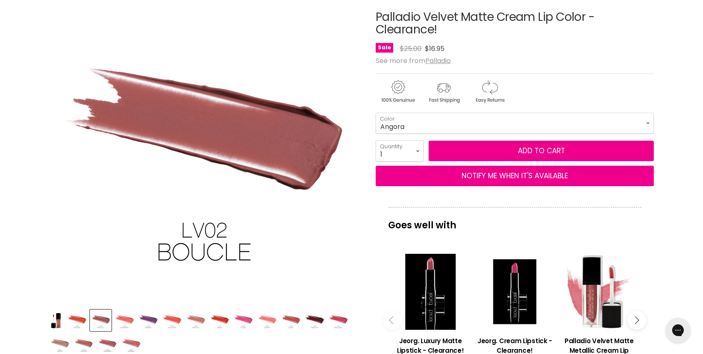
click at [120, 319] on img "Product thumbnails" at bounding box center [125, 320] width 20 height 20
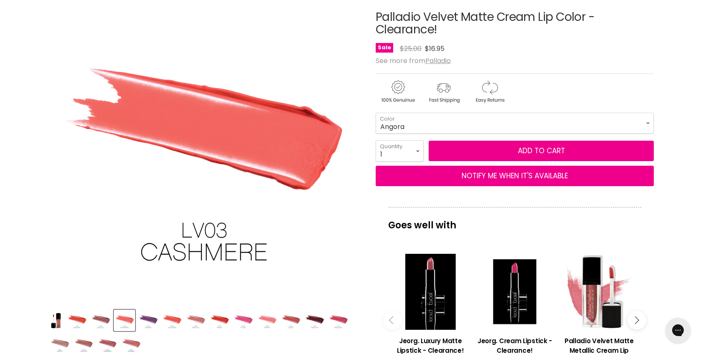
click at [151, 320] on img "Product thumbnails" at bounding box center [148, 320] width 20 height 20
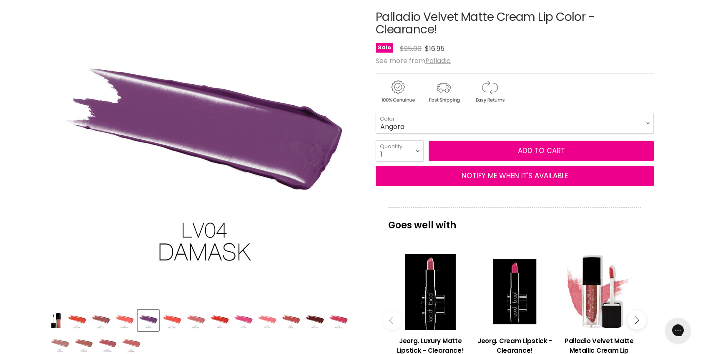
click at [169, 319] on img "Product thumbnails" at bounding box center [172, 320] width 20 height 20
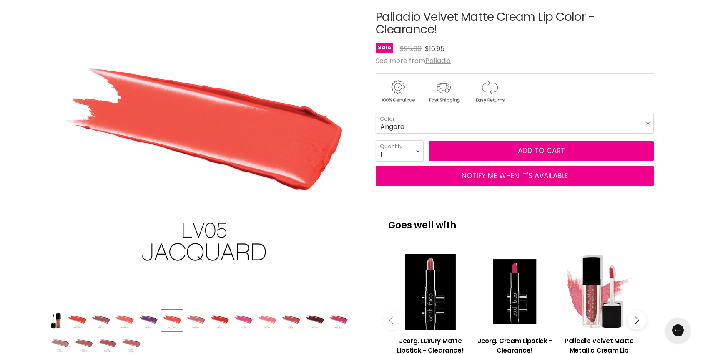
click at [189, 320] on img "Product thumbnails" at bounding box center [196, 320] width 20 height 20
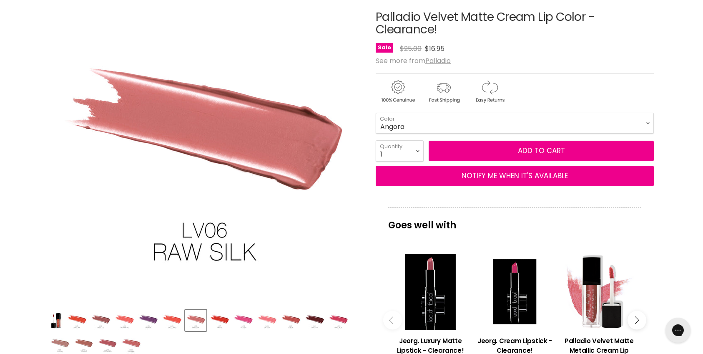
click at [215, 317] on img "Product thumbnails" at bounding box center [220, 320] width 20 height 20
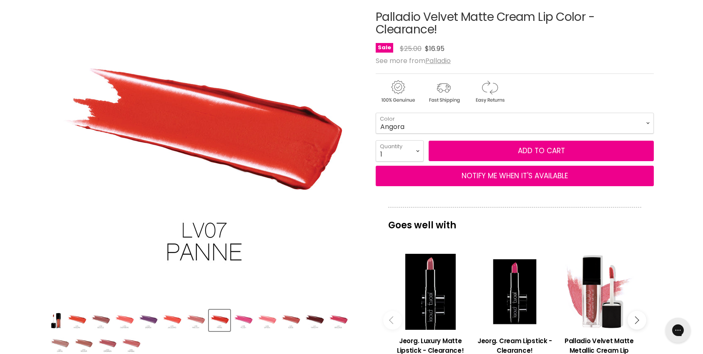
click at [251, 317] on img "Product thumbnails" at bounding box center [244, 320] width 20 height 20
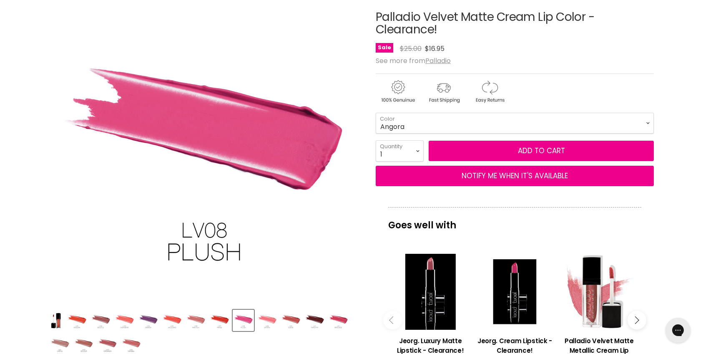
click at [266, 316] on img "Product thumbnails" at bounding box center [267, 320] width 20 height 20
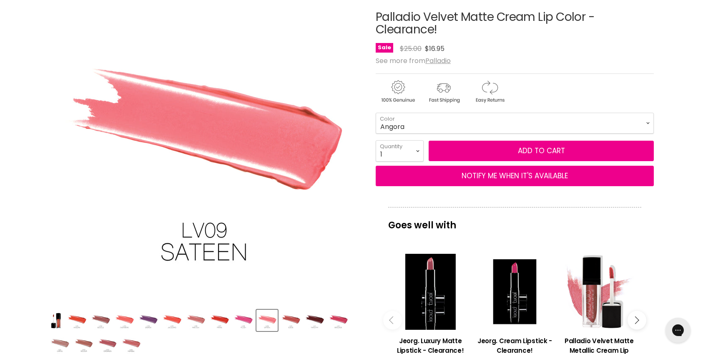
click at [294, 319] on img "Product thumbnails" at bounding box center [291, 320] width 20 height 20
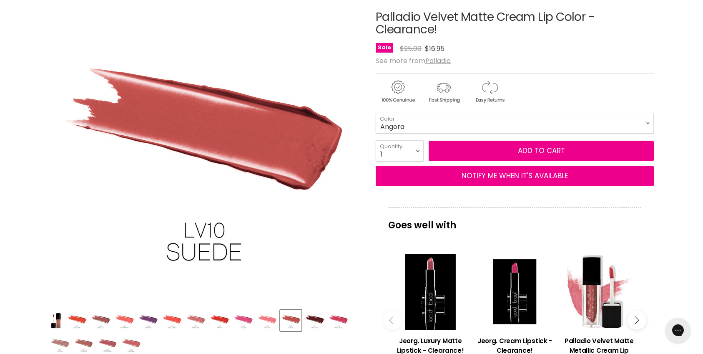
click at [131, 341] on img "Product thumbnails" at bounding box center [131, 344] width 20 height 20
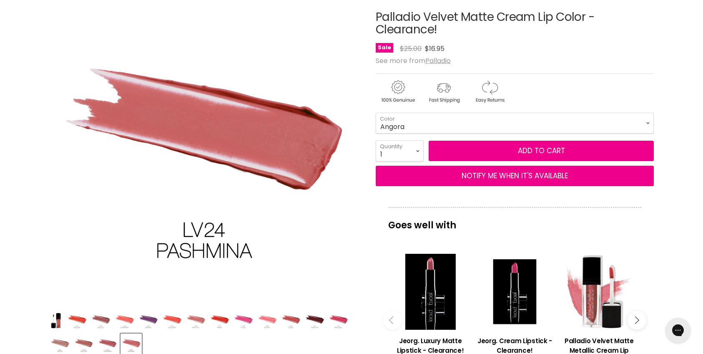
click at [108, 343] on img "Product thumbnails" at bounding box center [108, 344] width 20 height 20
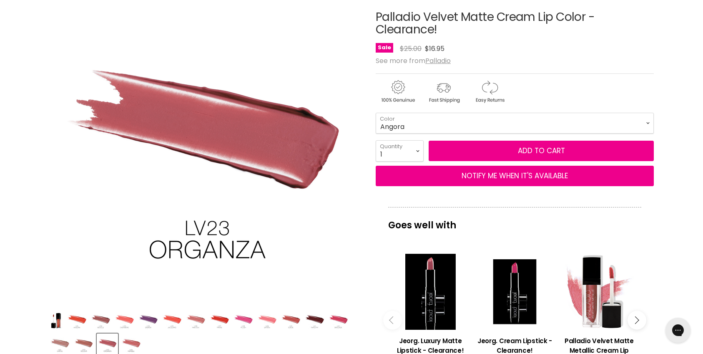
click at [91, 343] on img "Product thumbnails" at bounding box center [84, 344] width 20 height 20
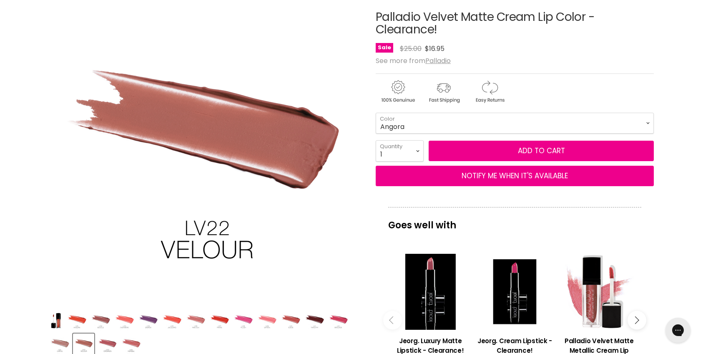
click at [60, 344] on img "Product thumbnails" at bounding box center [60, 344] width 20 height 20
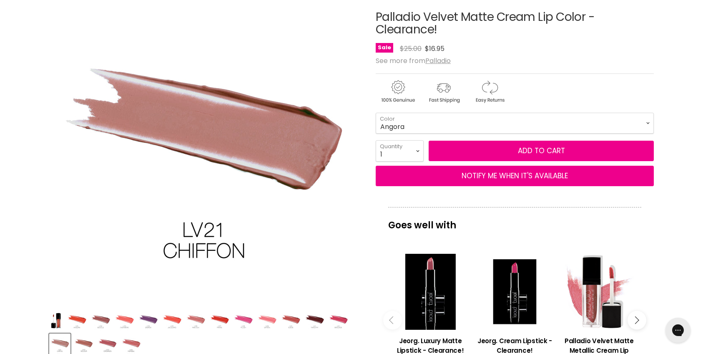
click at [81, 319] on img "Product thumbnails" at bounding box center [77, 320] width 20 height 20
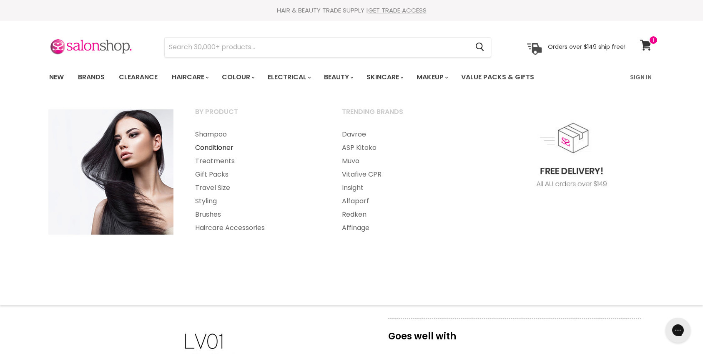
click at [223, 149] on link "Conditioner" at bounding box center [257, 147] width 145 height 13
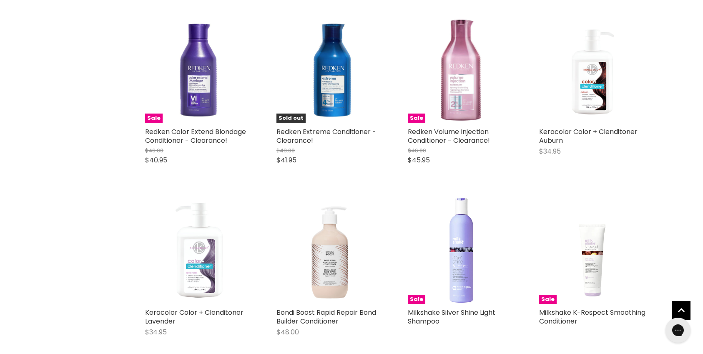
scroll to position [1936, 0]
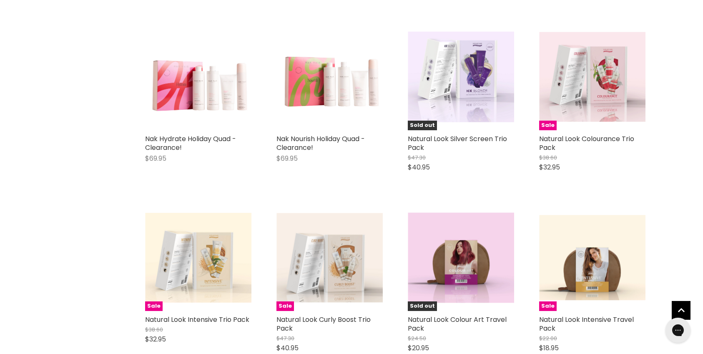
scroll to position [4024, 0]
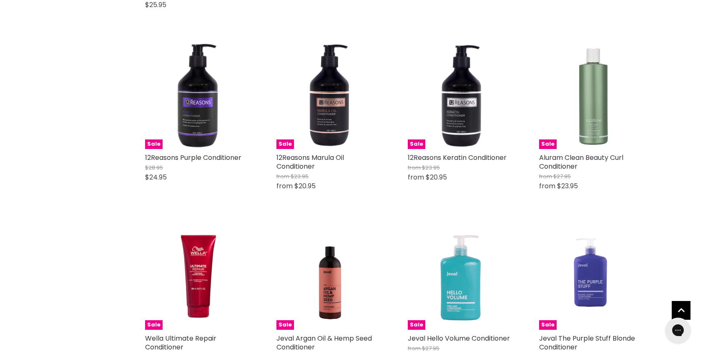
scroll to position [6087, 0]
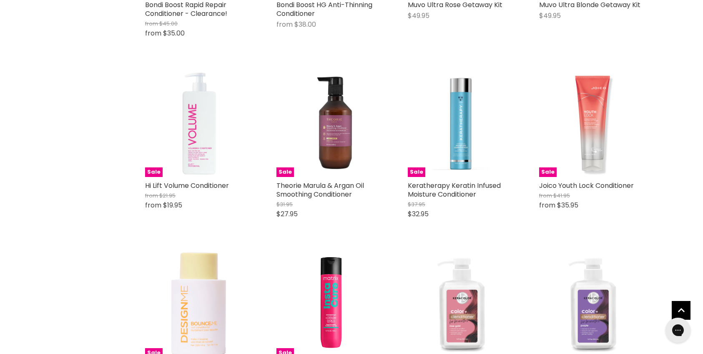
scroll to position [8347, 0]
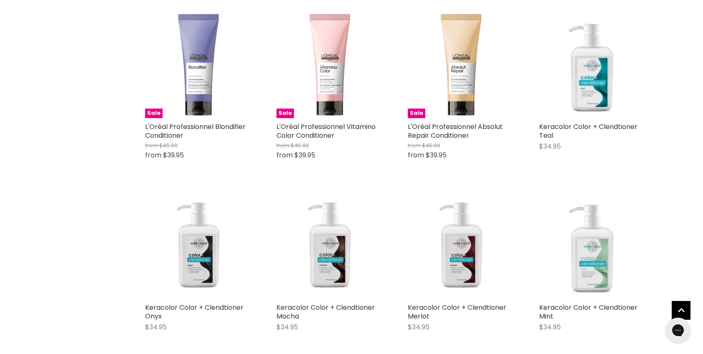
scroll to position [10445, 0]
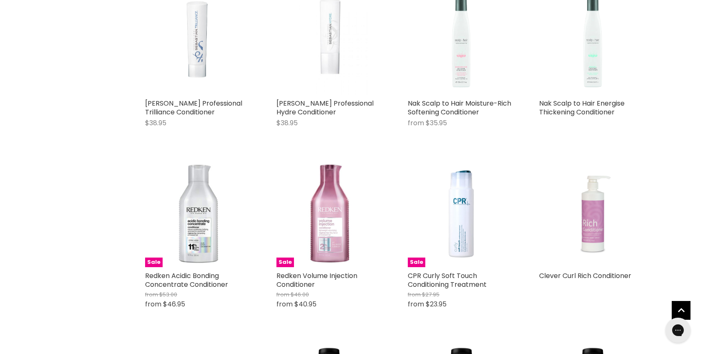
scroll to position [11379, 0]
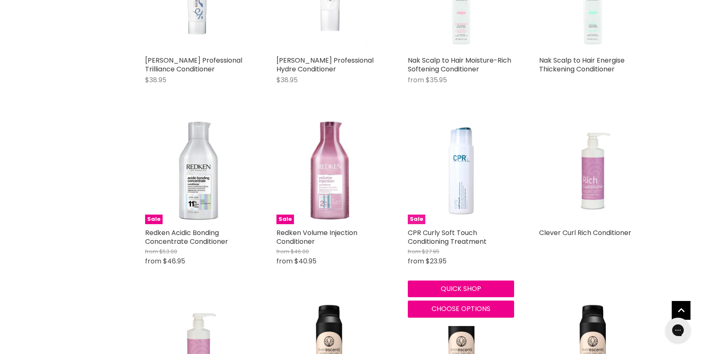
click at [456, 151] on img "Main content" at bounding box center [461, 171] width 106 height 106
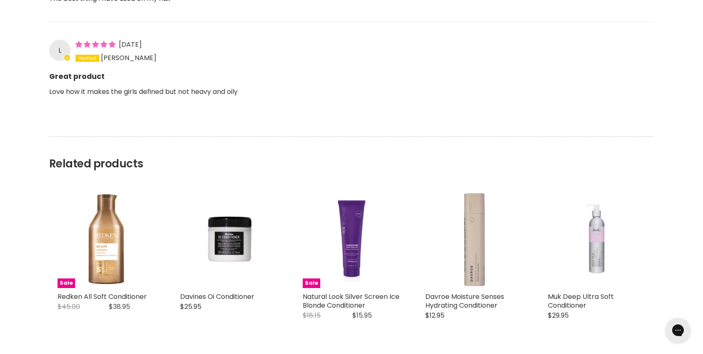
scroll to position [1051, 0]
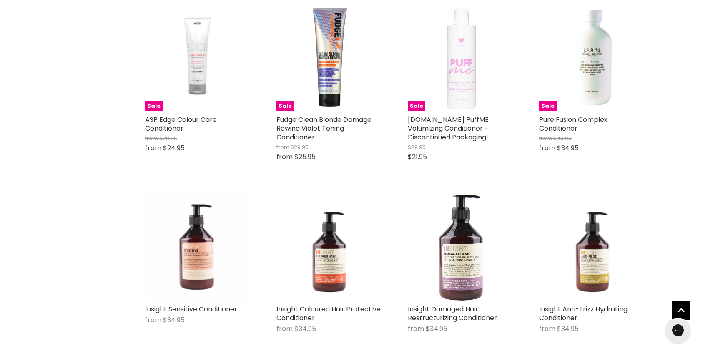
scroll to position [1897, 0]
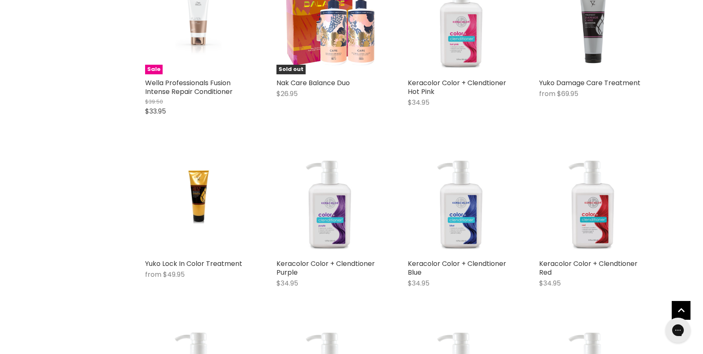
scroll to position [3869, 0]
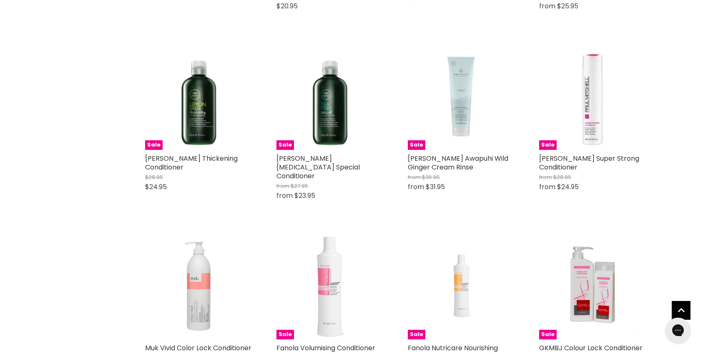
scroll to position [4887, 0]
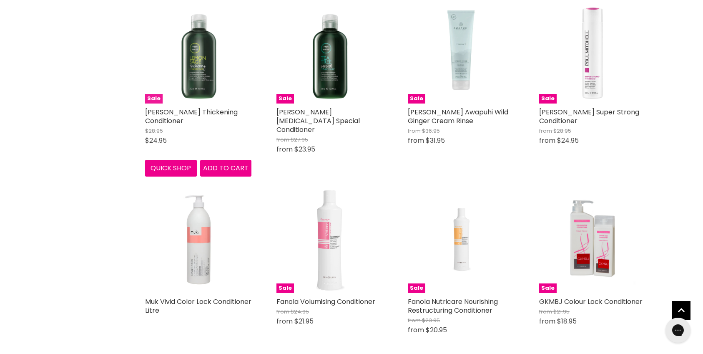
click at [180, 84] on img "Main content" at bounding box center [198, 50] width 106 height 106
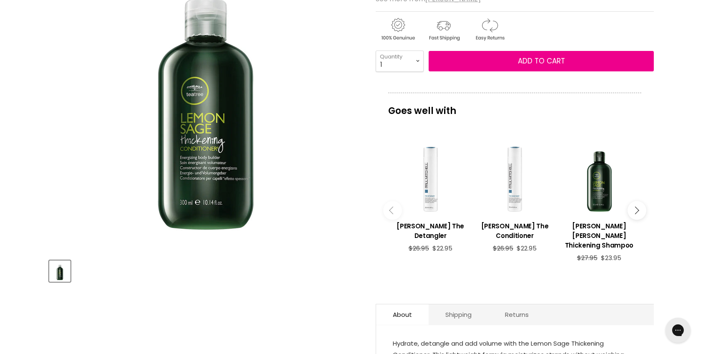
scroll to position [158, 0]
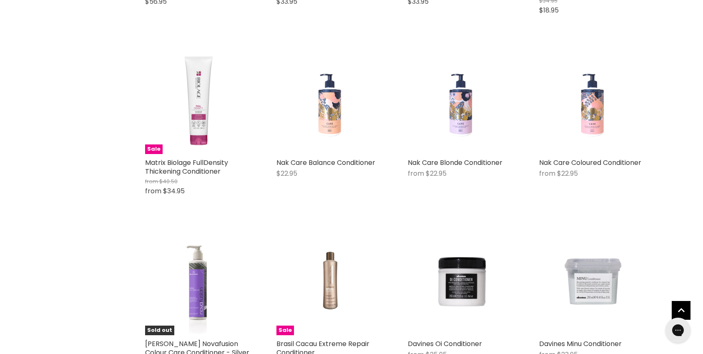
scroll to position [2028, 0]
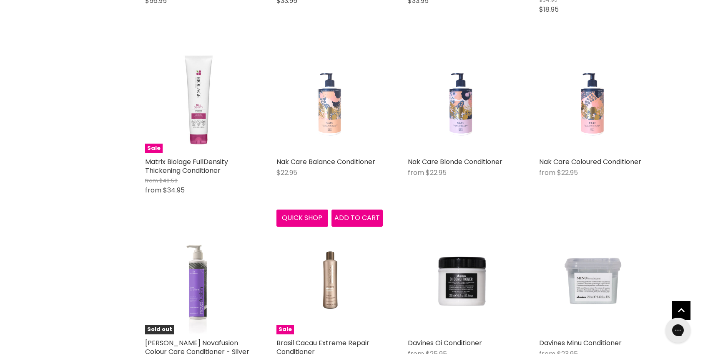
click at [313, 106] on figure "Main content" at bounding box center [329, 100] width 106 height 106
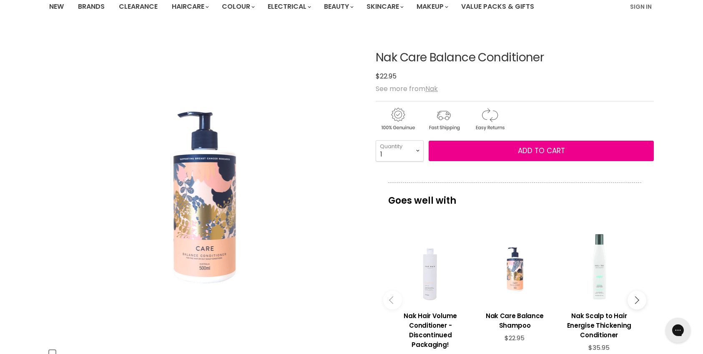
scroll to position [79, 0]
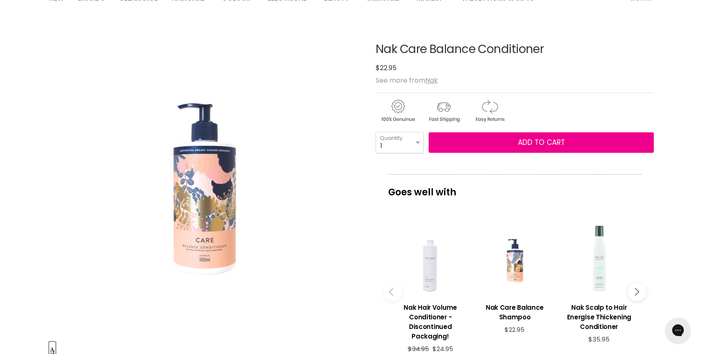
click at [225, 211] on img "Nak Care Balance Conditioner image. Click or Scroll to Zoom." at bounding box center [205, 178] width 68 height 292
drag, startPoint x: 378, startPoint y: 47, endPoint x: 548, endPoint y: 49, distance: 170.1
click at [547, 49] on h1 "Nak Care Balance Conditioner" at bounding box center [515, 49] width 278 height 13
copy h1 "Nak Care Balance Conditioner"
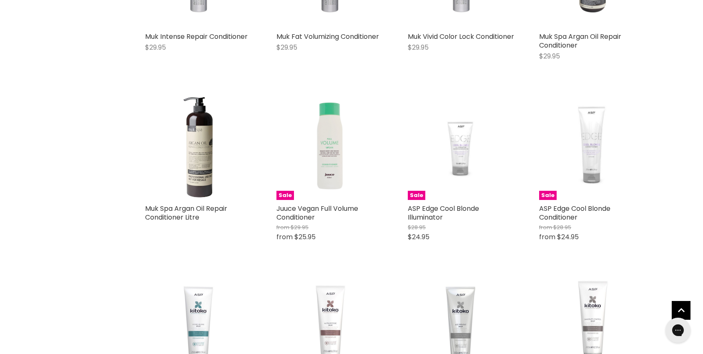
scroll to position [4248, 0]
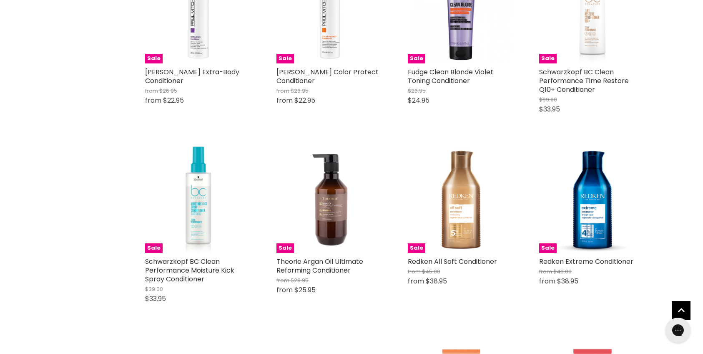
scroll to position [5064, 0]
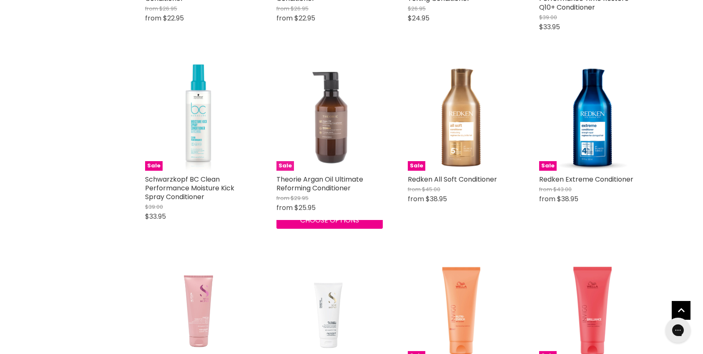
click at [329, 123] on img "Main content" at bounding box center [329, 117] width 106 height 106
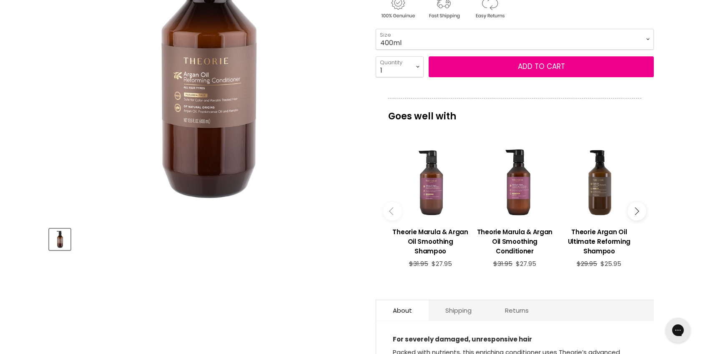
scroll to position [295, 0]
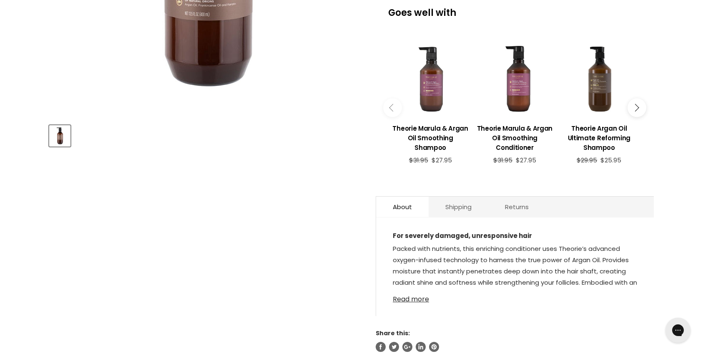
click at [402, 296] on link "Read more" at bounding box center [515, 296] width 244 height 13
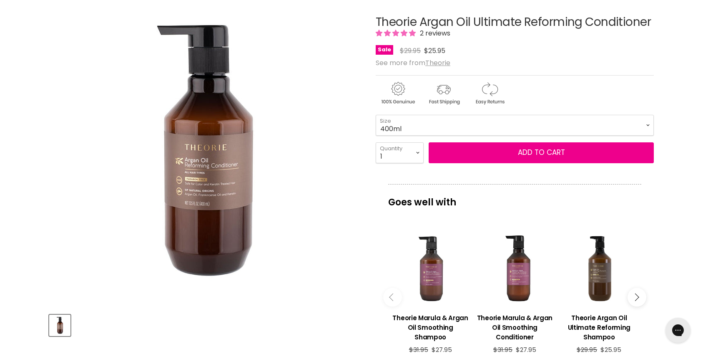
scroll to position [0, 0]
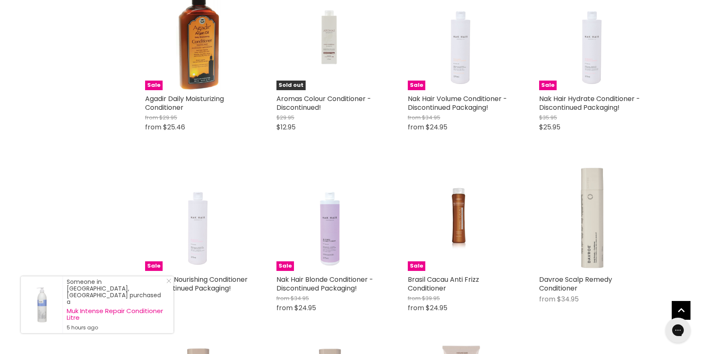
scroll to position [2002, 0]
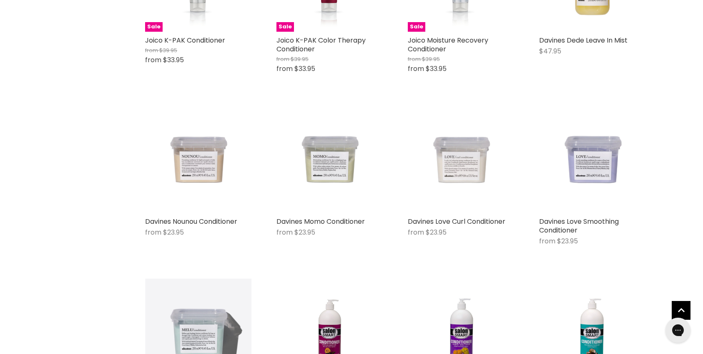
scroll to position [2697, 0]
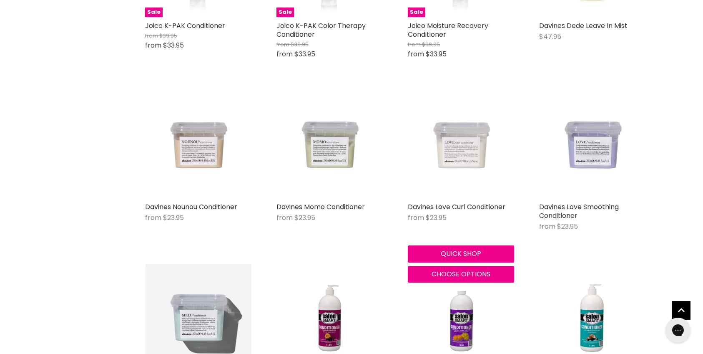
click at [454, 145] on img "Main content" at bounding box center [461, 145] width 106 height 106
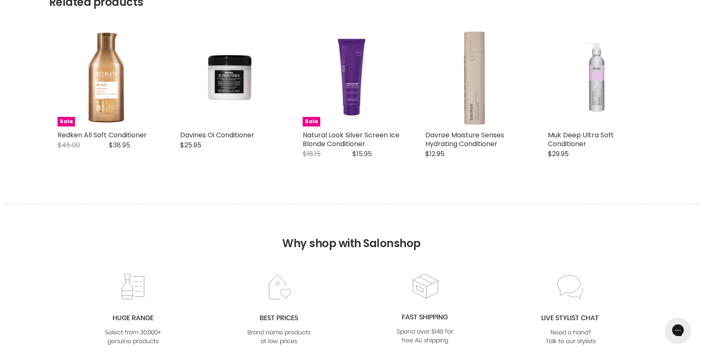
scroll to position [886, 0]
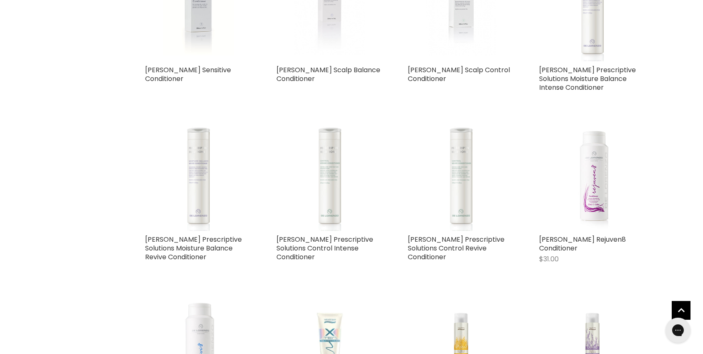
scroll to position [986, 0]
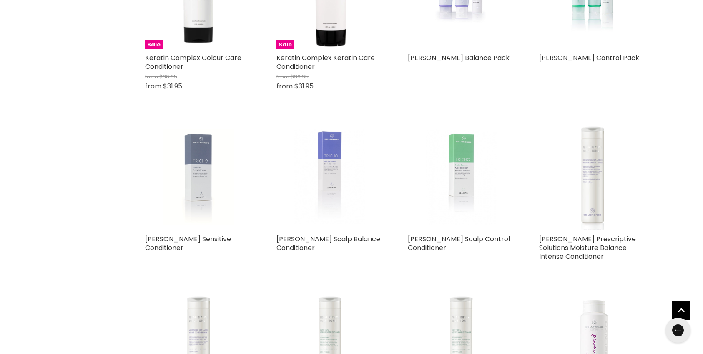
click at [194, 157] on img "Main content" at bounding box center [198, 177] width 71 height 106
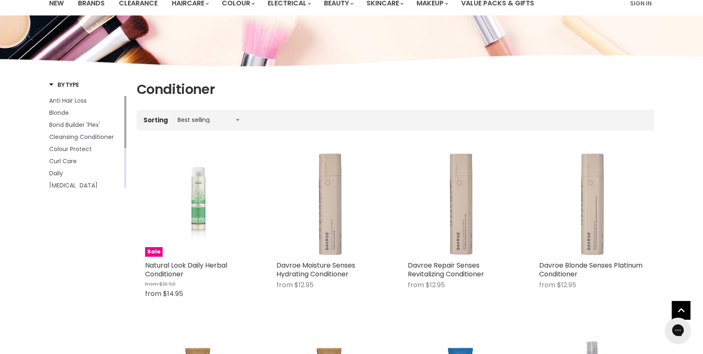
scroll to position [66, 0]
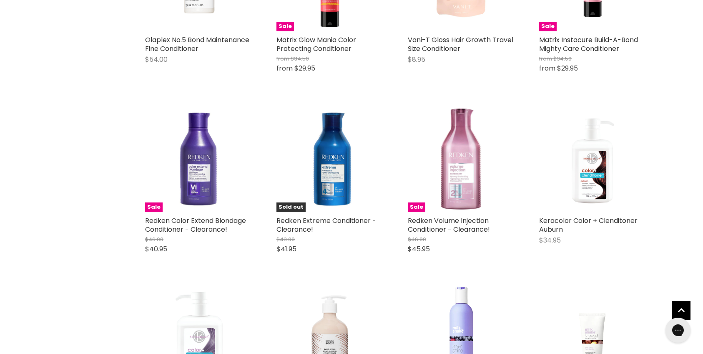
scroll to position [1878, 0]
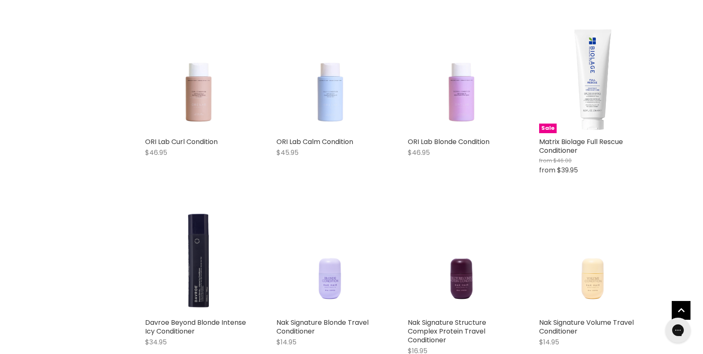
scroll to position [542, 0]
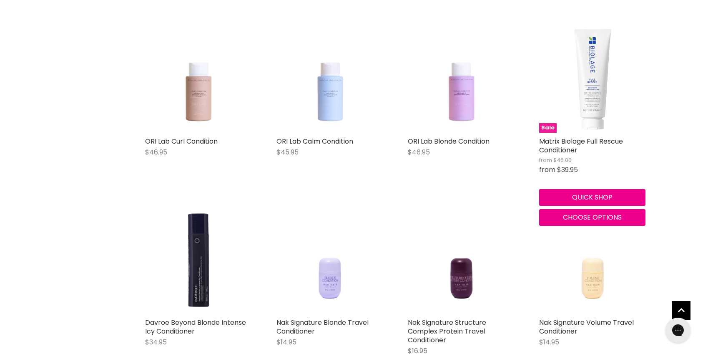
click at [594, 84] on img "Main content" at bounding box center [592, 79] width 106 height 106
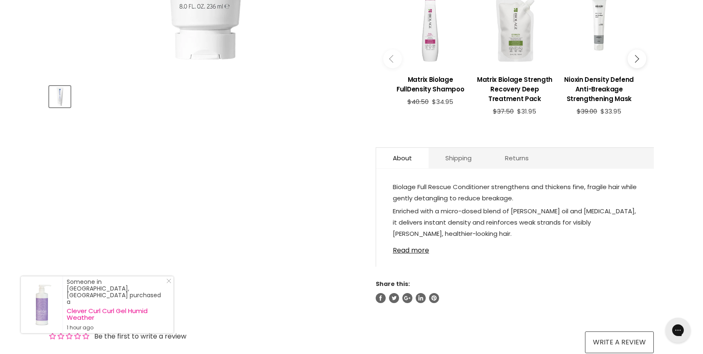
scroll to position [339, 0]
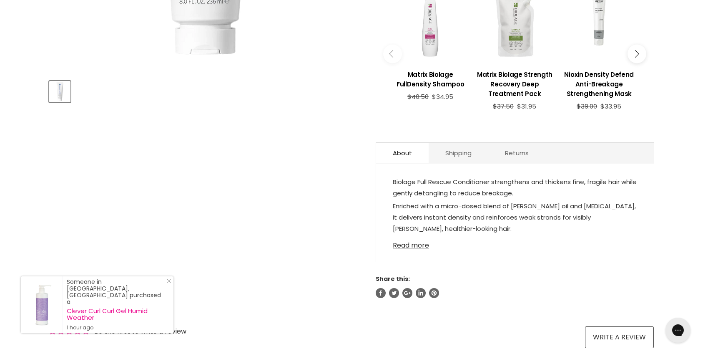
click at [419, 244] on link "Read more" at bounding box center [515, 242] width 244 height 13
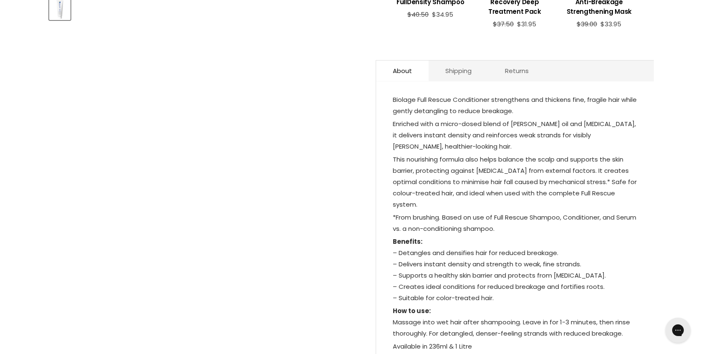
scroll to position [437, 0]
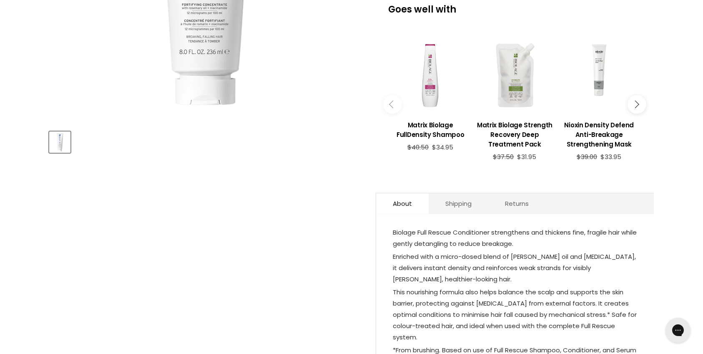
scroll to position [0, 0]
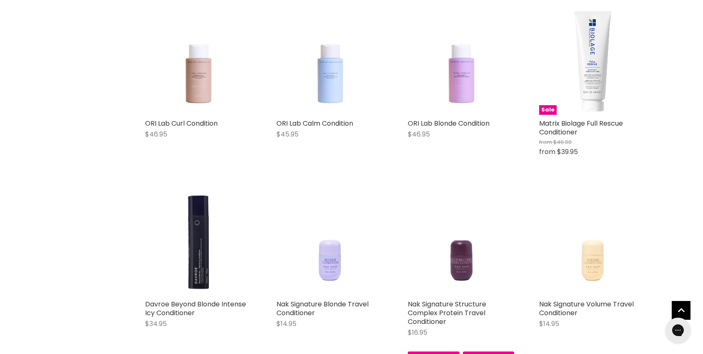
click at [464, 253] on img "Main content" at bounding box center [461, 242] width 85 height 106
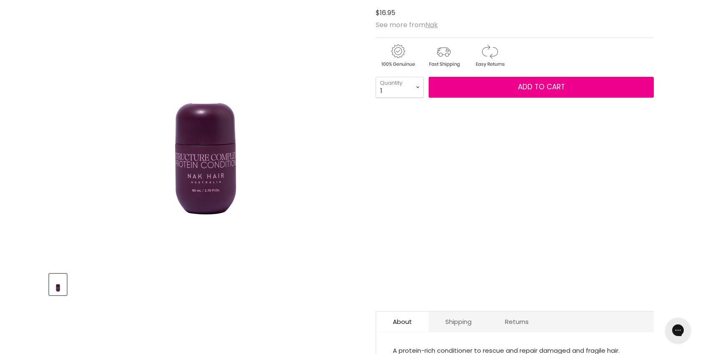
scroll to position [228, 0]
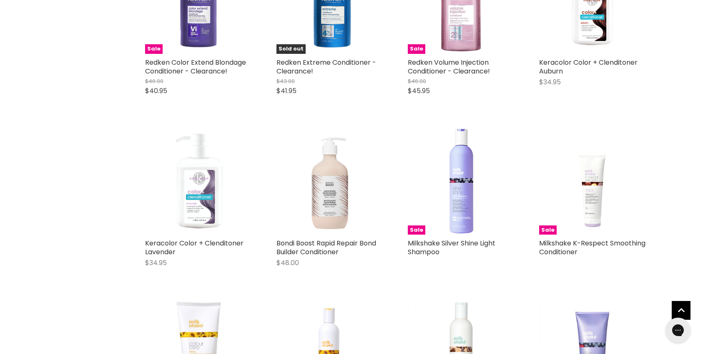
scroll to position [1931, 0]
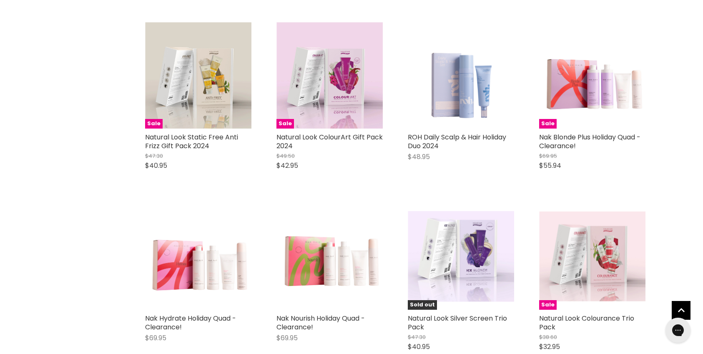
scroll to position [3844, 0]
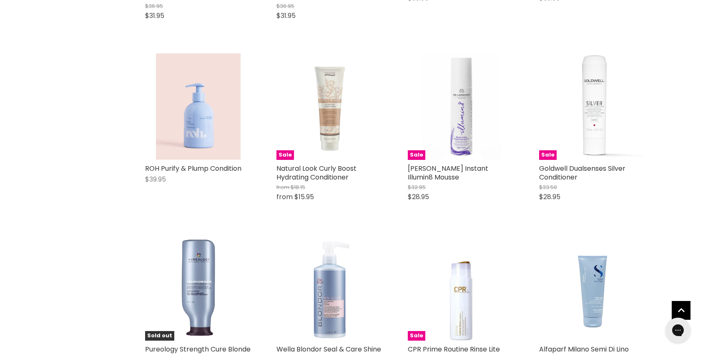
scroll to position [5470, 0]
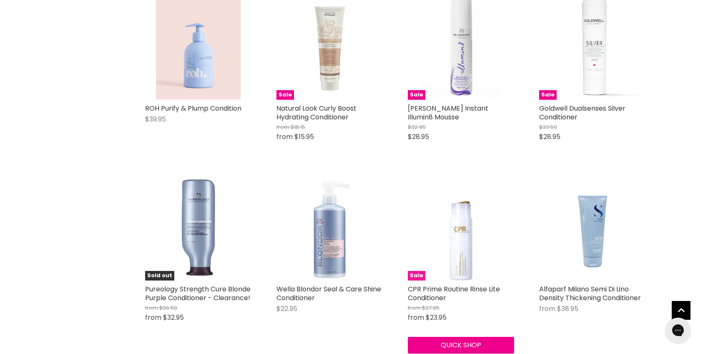
click at [462, 246] on img "Main content" at bounding box center [460, 227] width 73 height 106
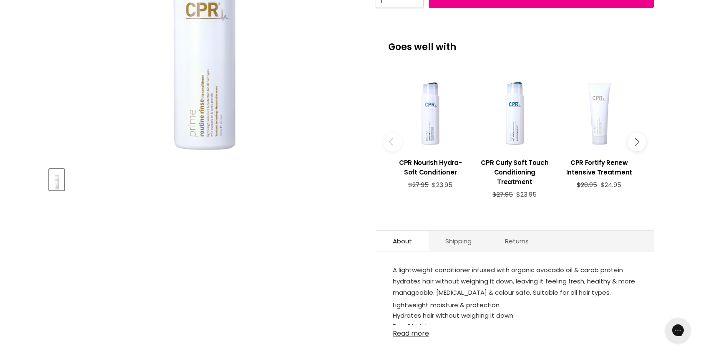
click at [400, 332] on link "Read more" at bounding box center [515, 330] width 244 height 13
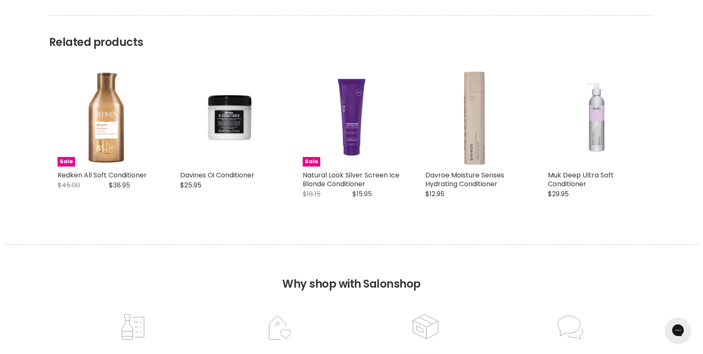
scroll to position [798, 0]
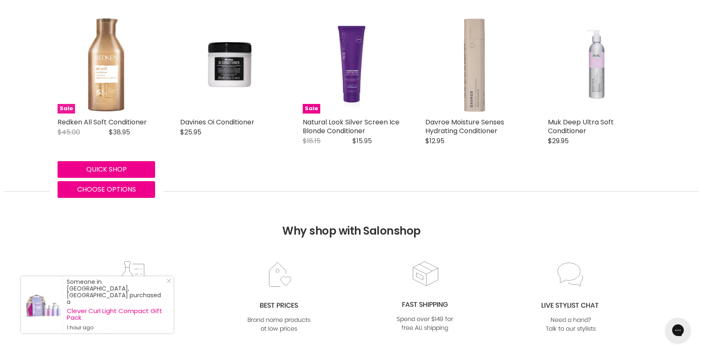
click at [97, 73] on img "Main content" at bounding box center [107, 65] width 98 height 98
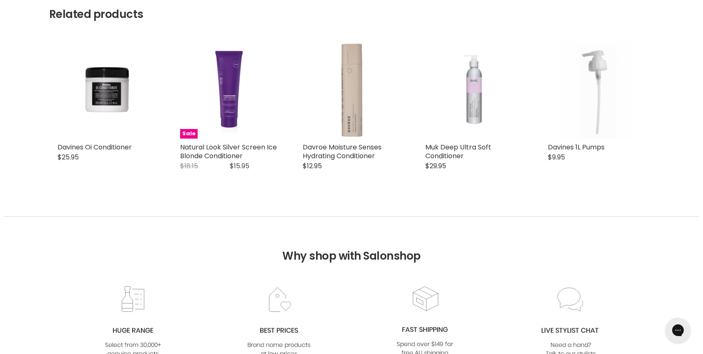
scroll to position [972, 0]
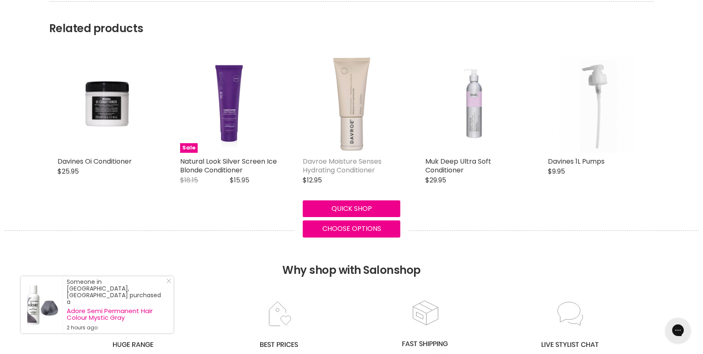
click at [348, 156] on link "Davroe Moisture Senses Hydrating Conditioner" at bounding box center [342, 165] width 79 height 18
